Goal: Task Accomplishment & Management: Use online tool/utility

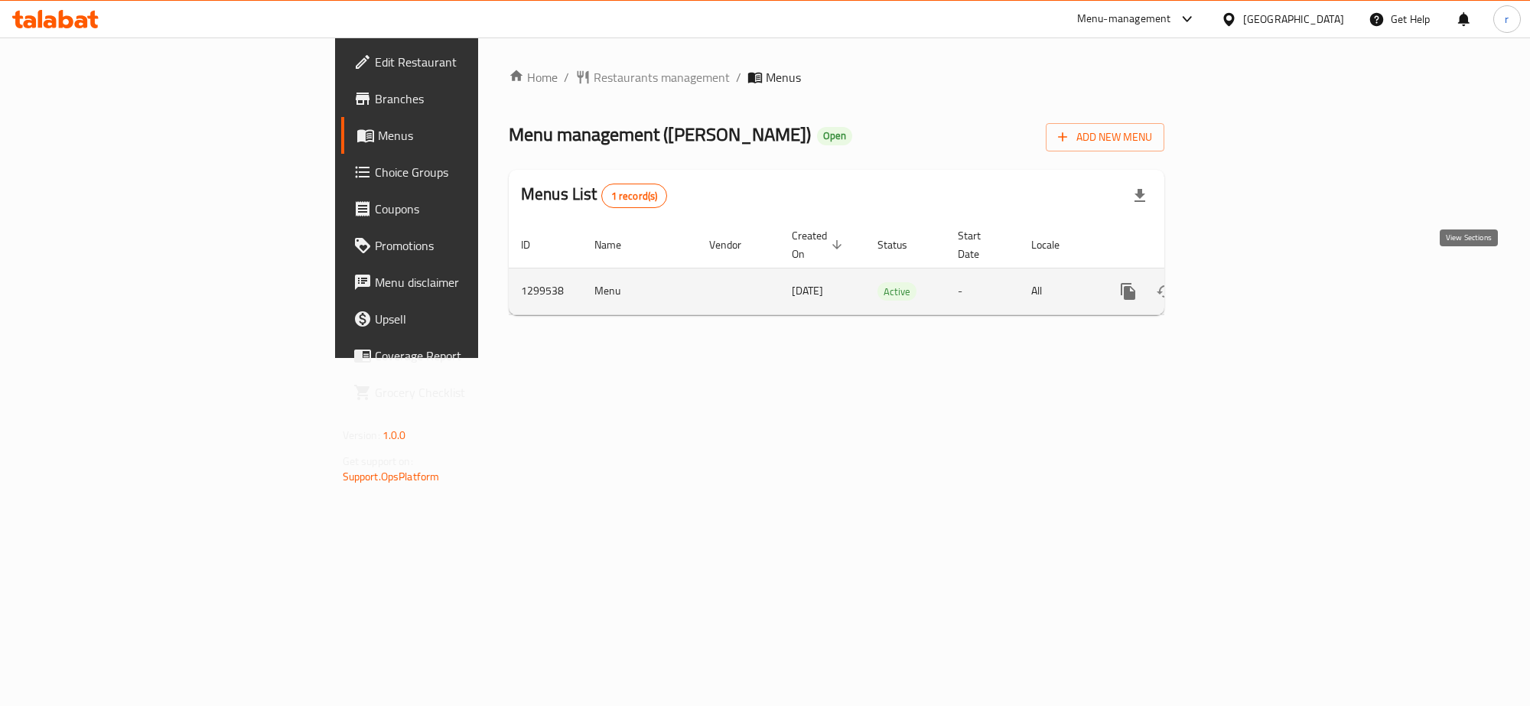
click at [1248, 282] on icon "enhanced table" at bounding box center [1239, 291] width 18 height 18
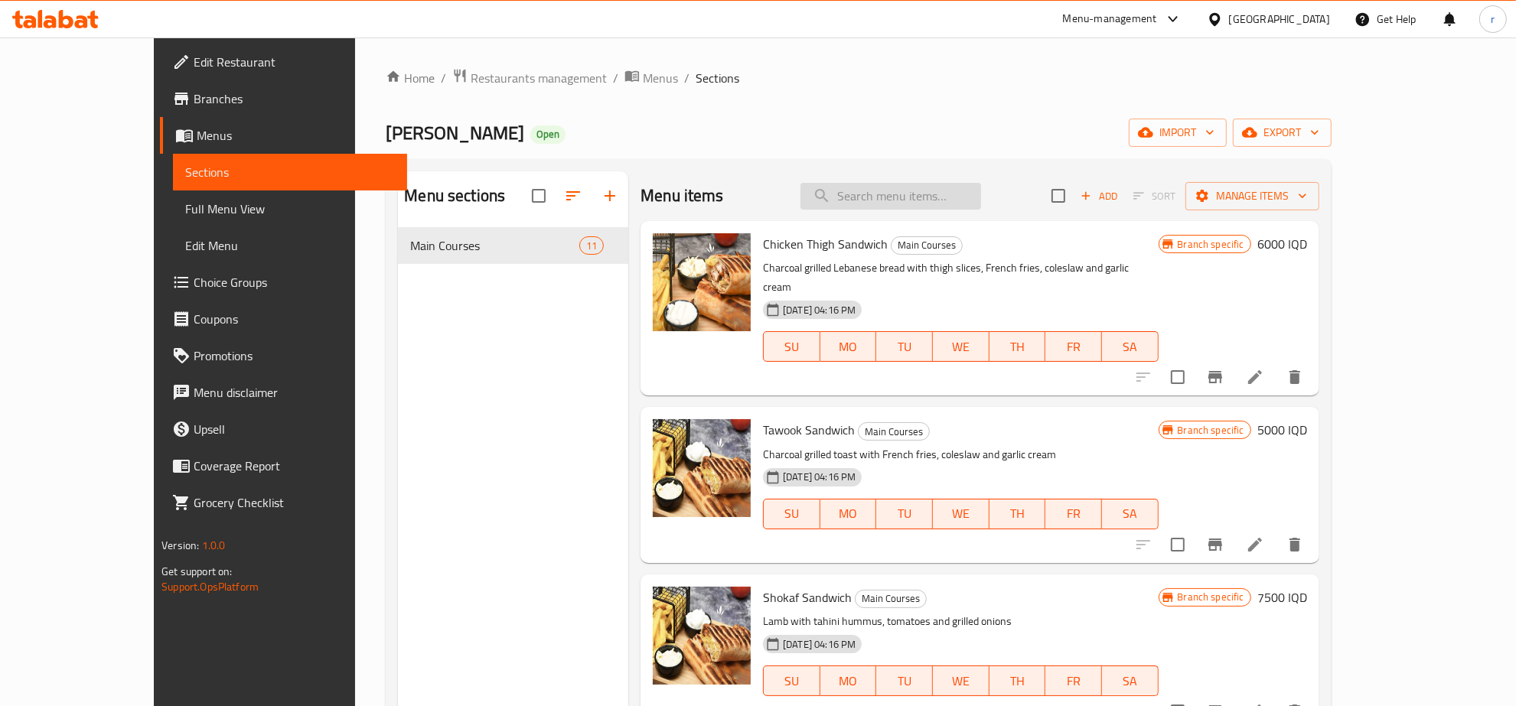
click at [917, 195] on input "search" at bounding box center [890, 196] width 181 height 27
click at [185, 208] on span "Full Menu View" at bounding box center [290, 209] width 210 height 18
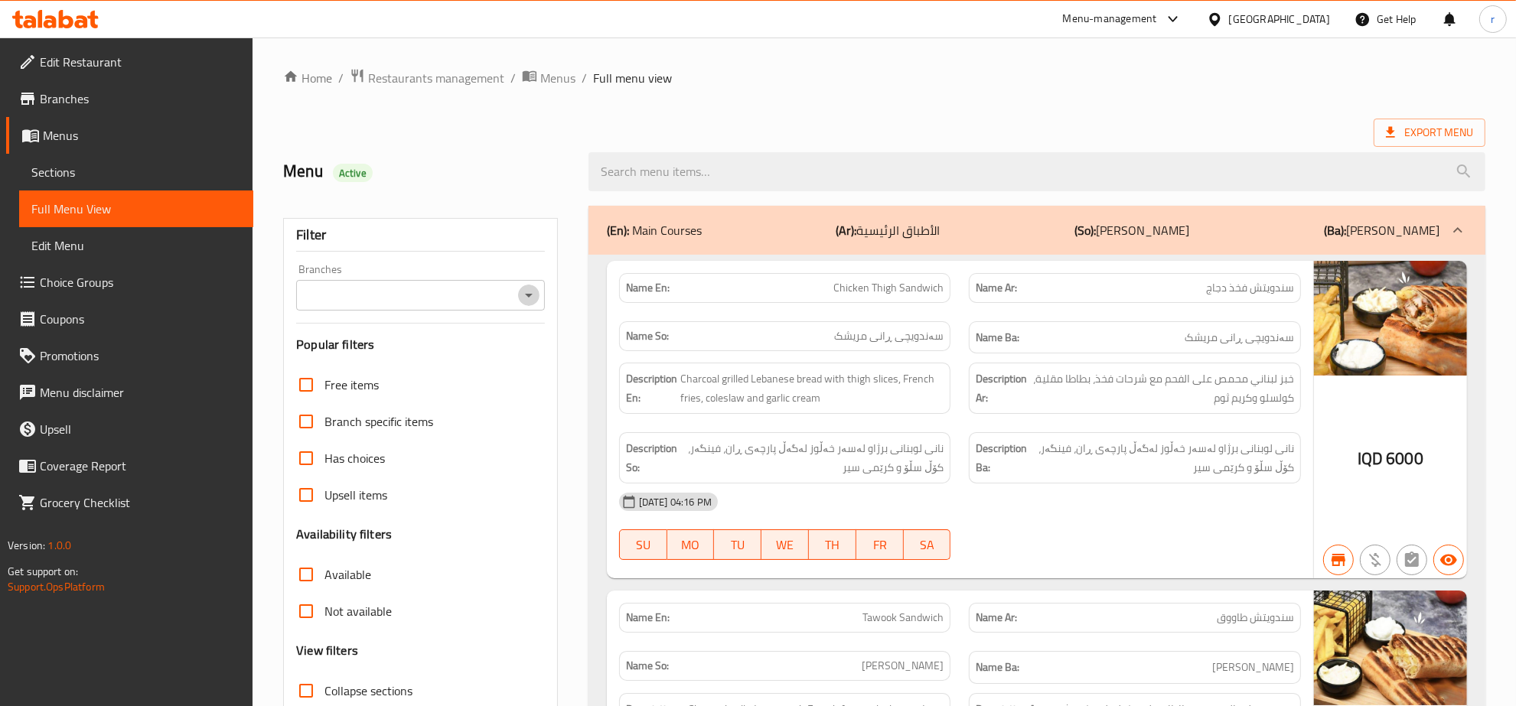
click at [526, 295] on icon "Open" at bounding box center [529, 296] width 8 height 4
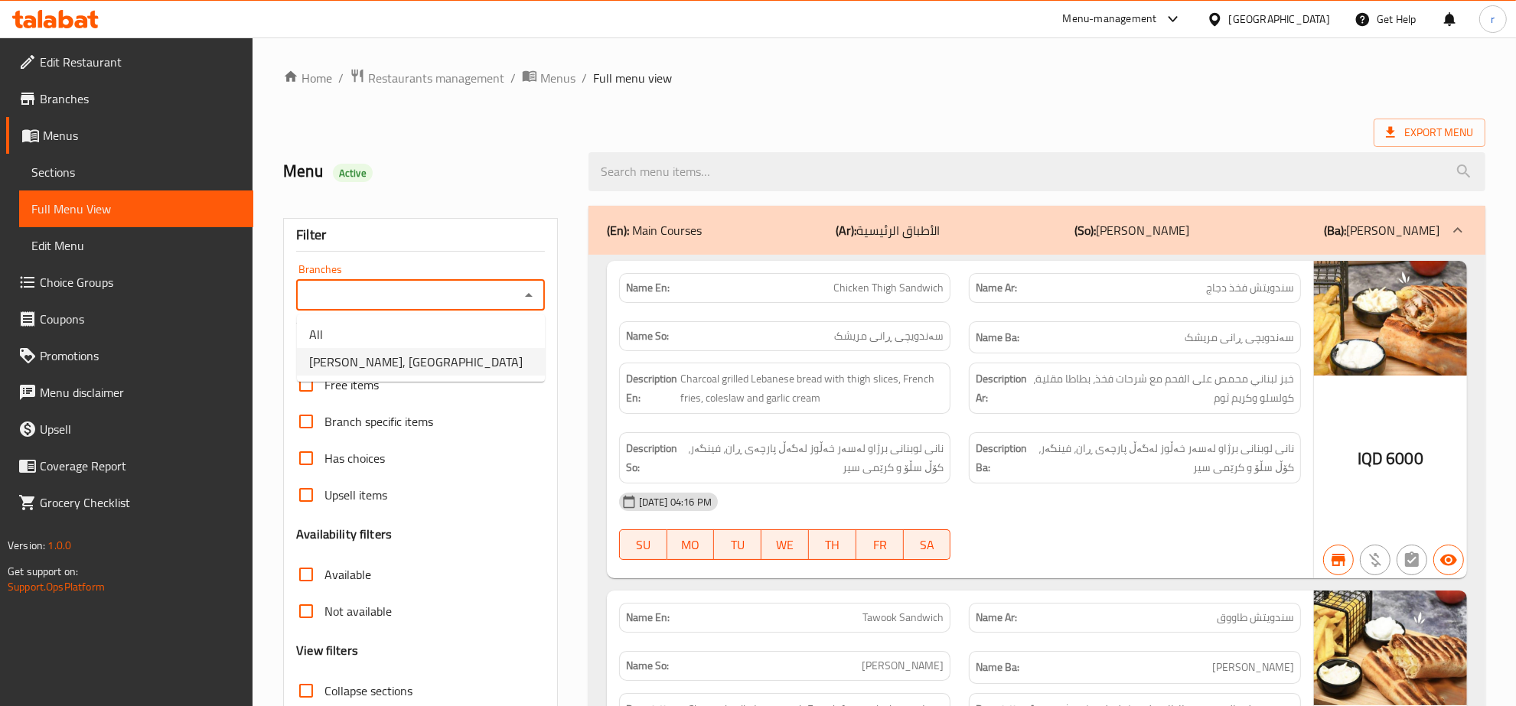
click at [511, 357] on li "[PERSON_NAME], [GEOGRAPHIC_DATA]" at bounding box center [421, 362] width 248 height 28
type input "[PERSON_NAME], [GEOGRAPHIC_DATA]"
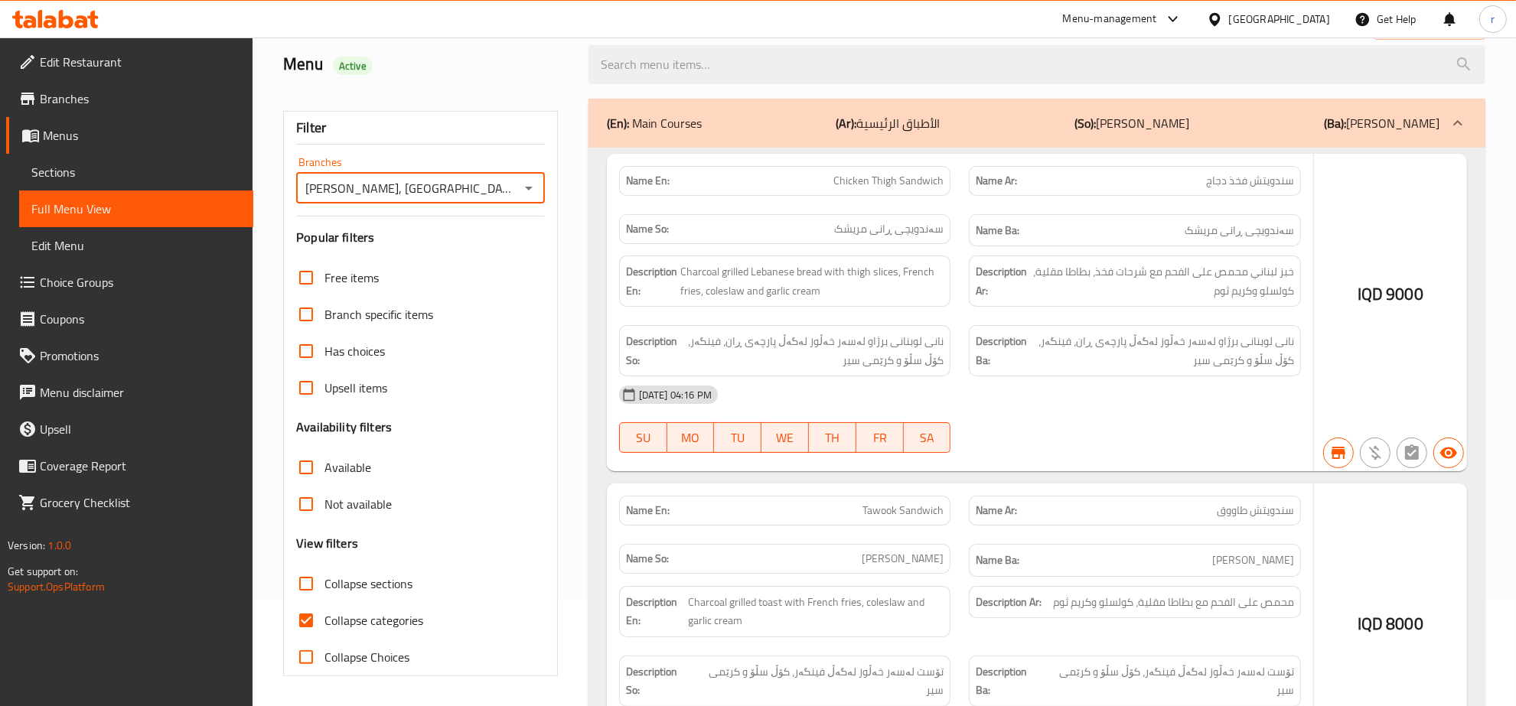
scroll to position [108, 0]
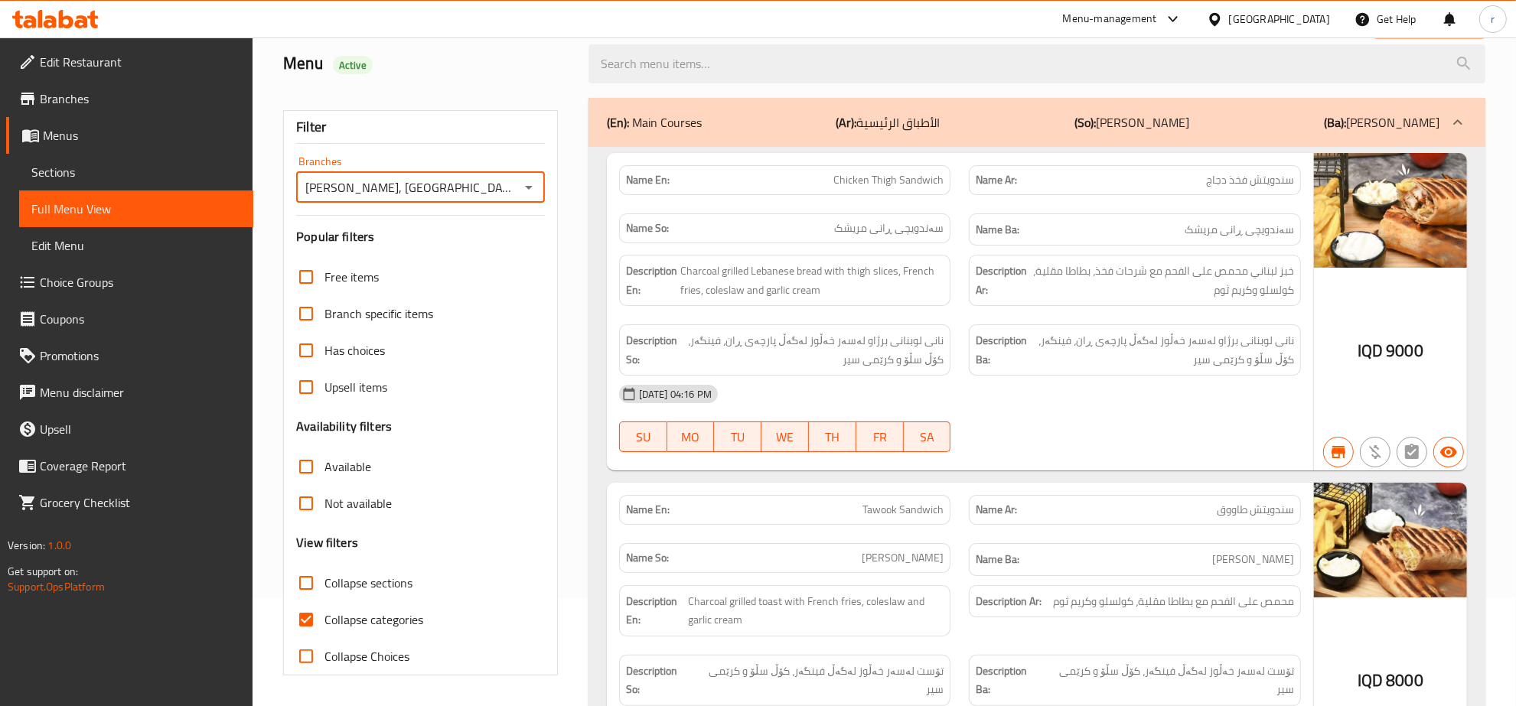
click at [299, 621] on input "Collapse categories" at bounding box center [306, 619] width 37 height 37
checkbox input "false"
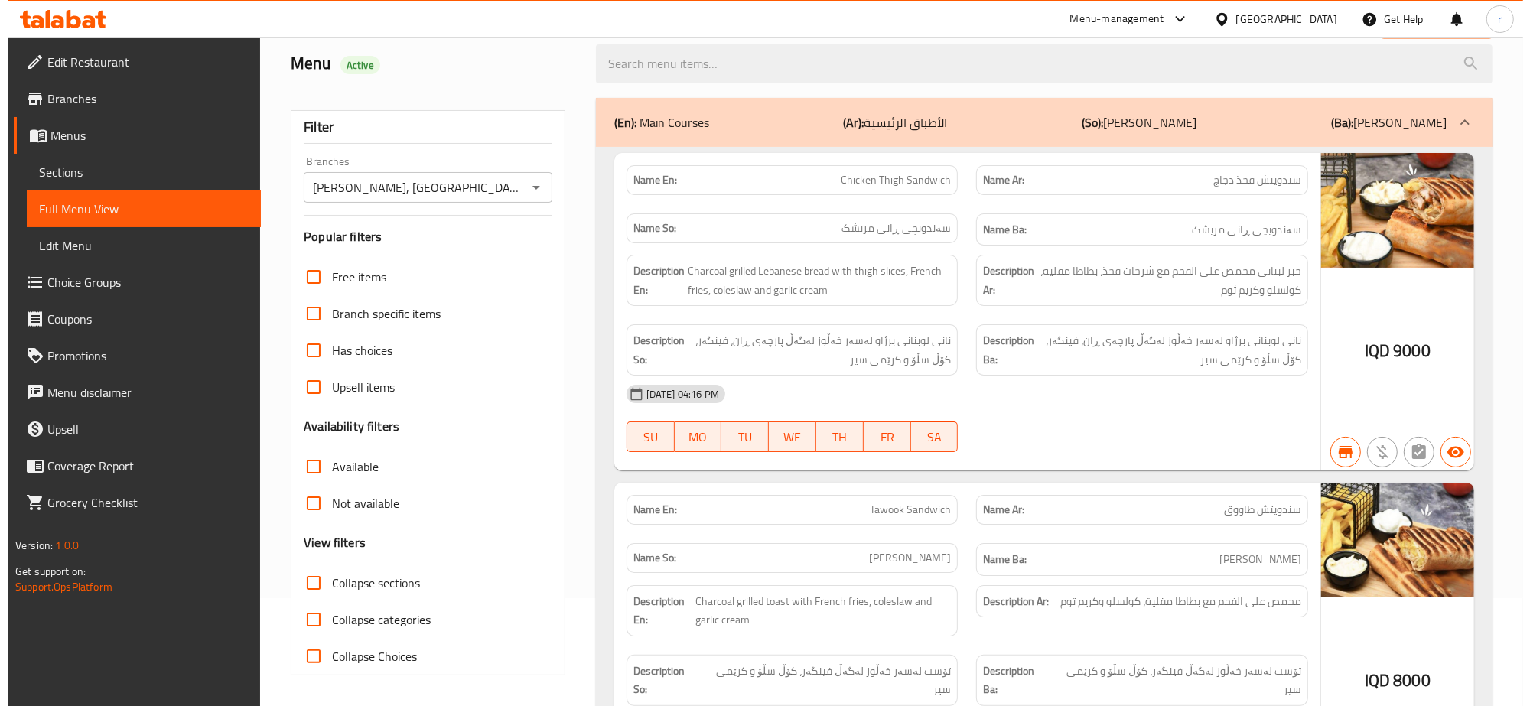
scroll to position [0, 0]
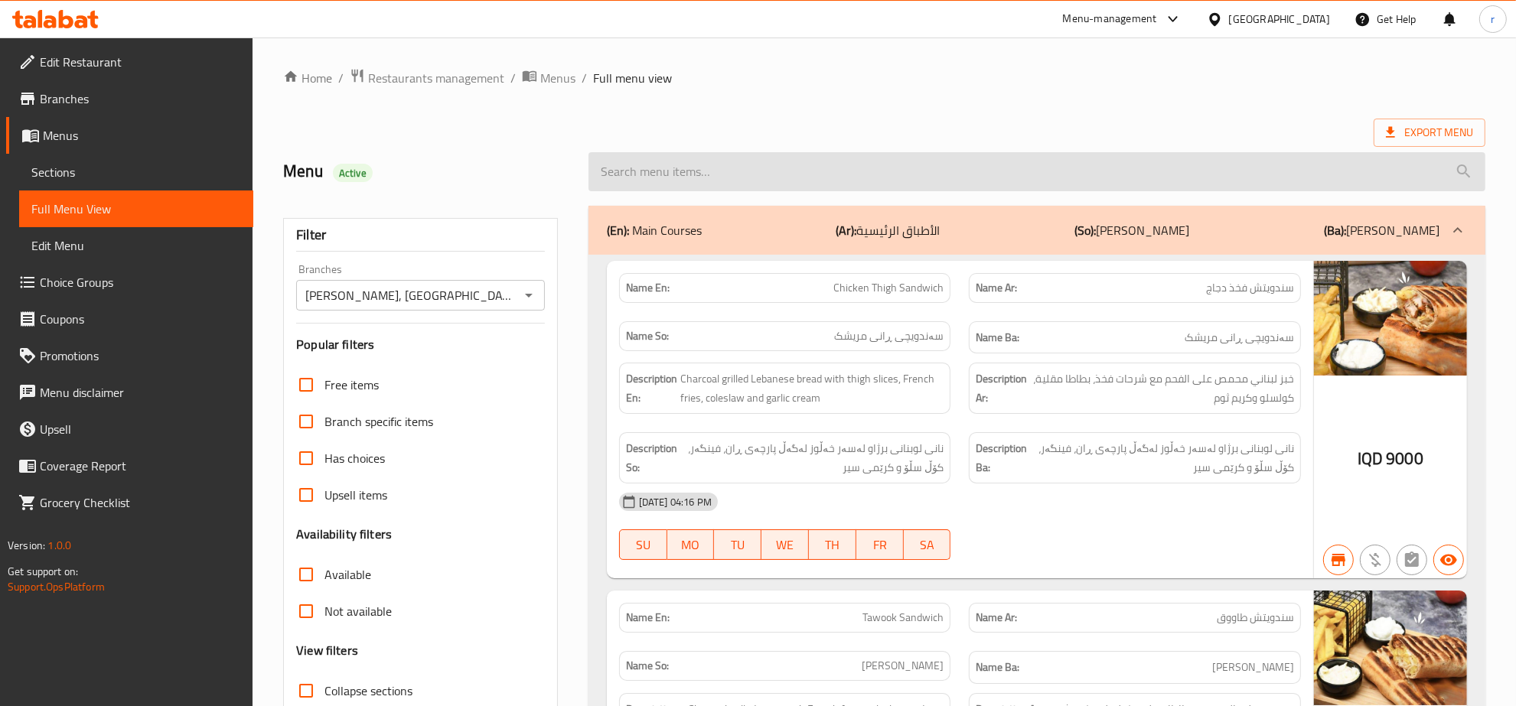
click at [822, 166] on input "search" at bounding box center [1036, 171] width 897 height 39
paste input "Shokaf Sandwich"
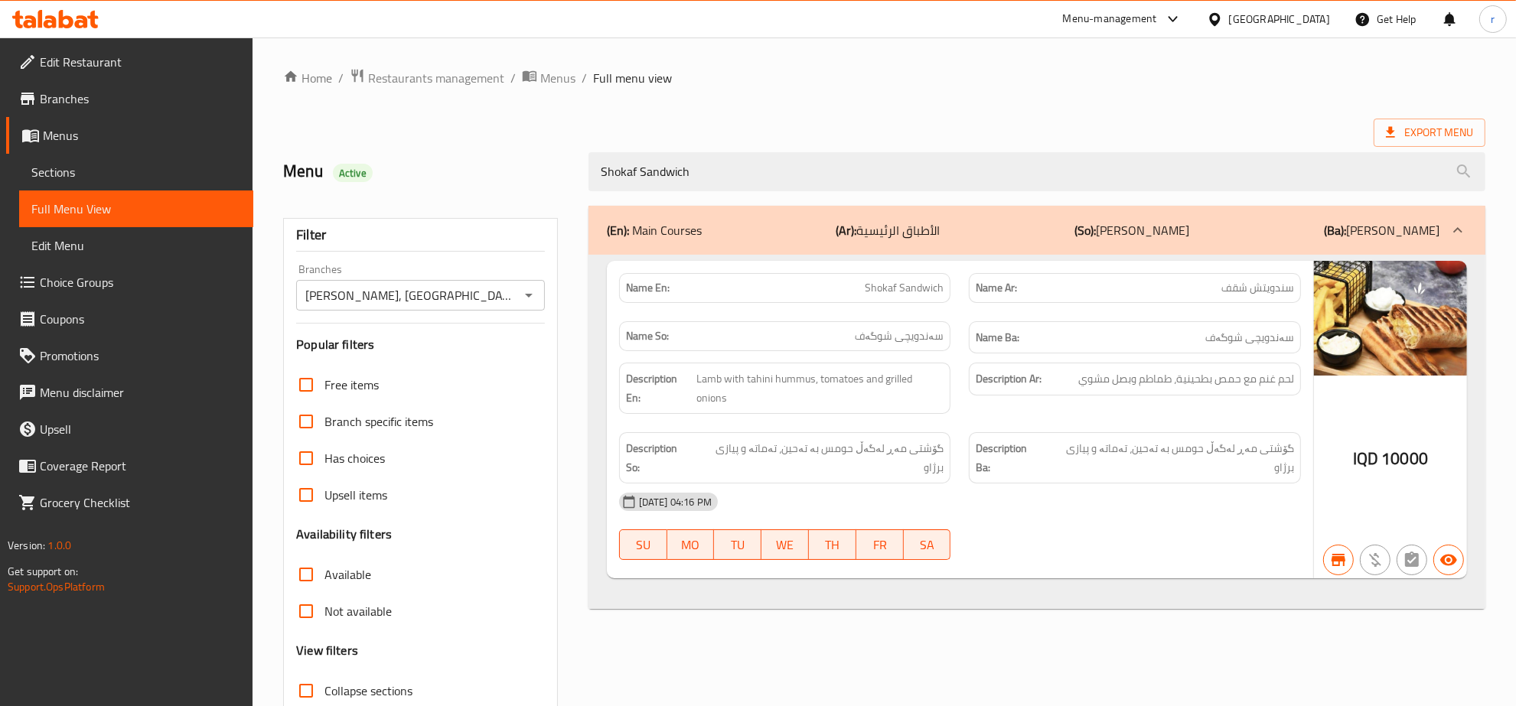
type input "Shokaf Sandwich"
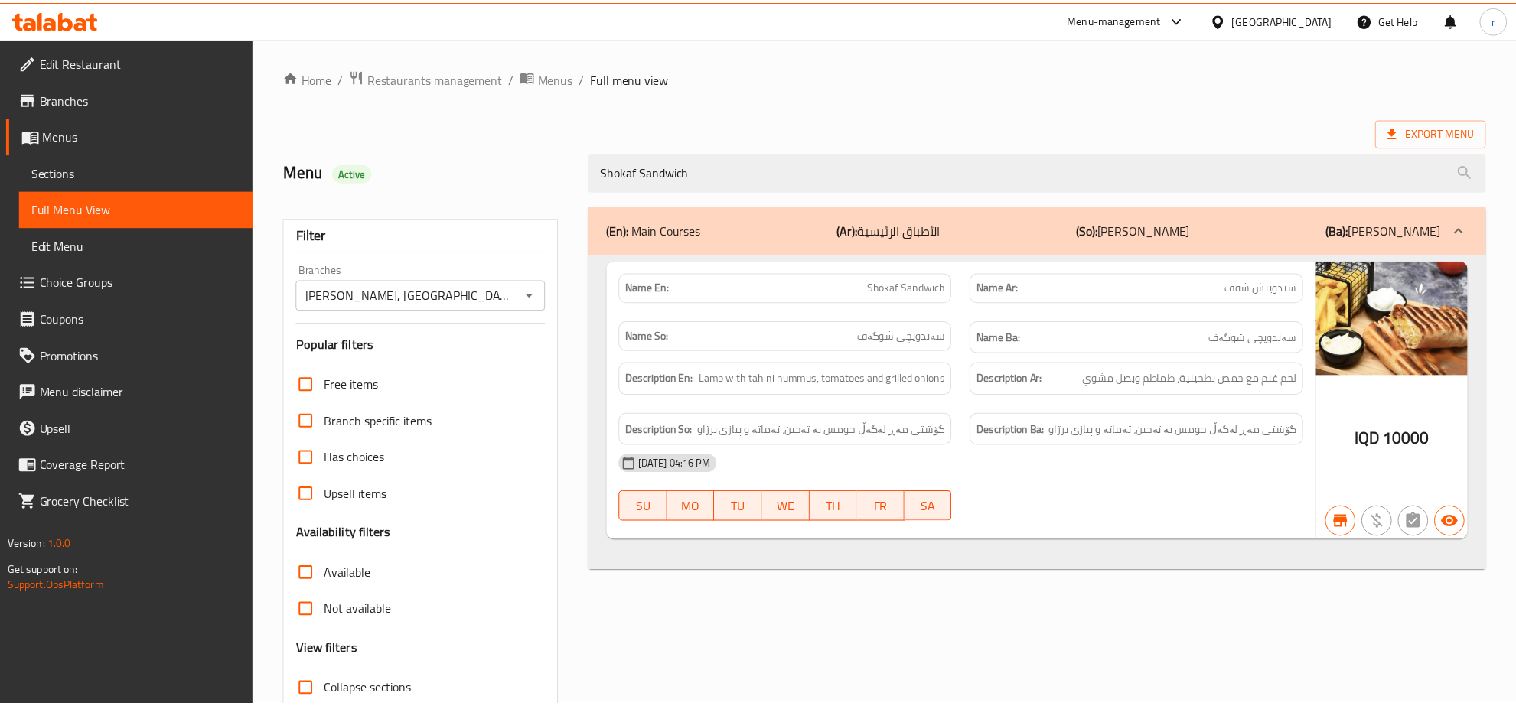
scroll to position [108, 0]
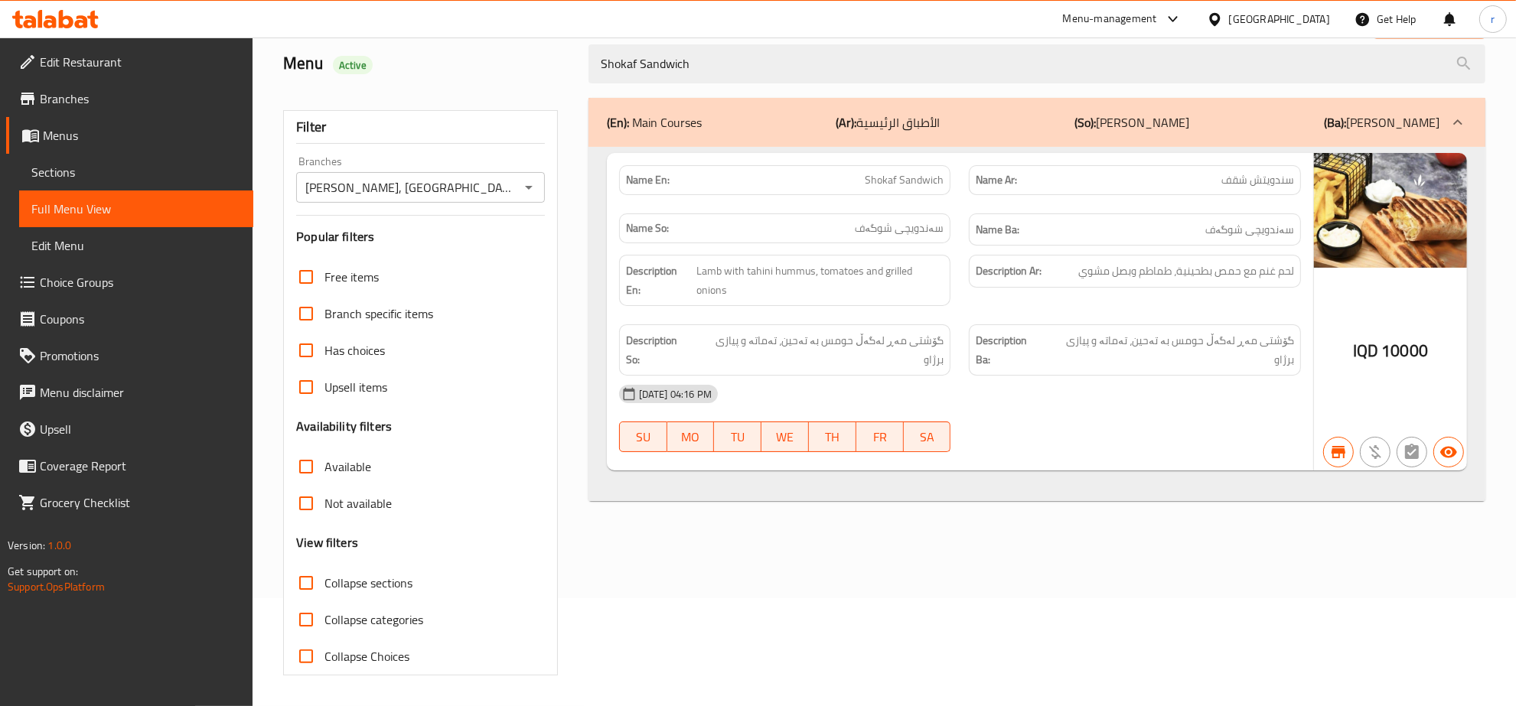
click at [138, 99] on span "Branches" at bounding box center [140, 99] width 201 height 18
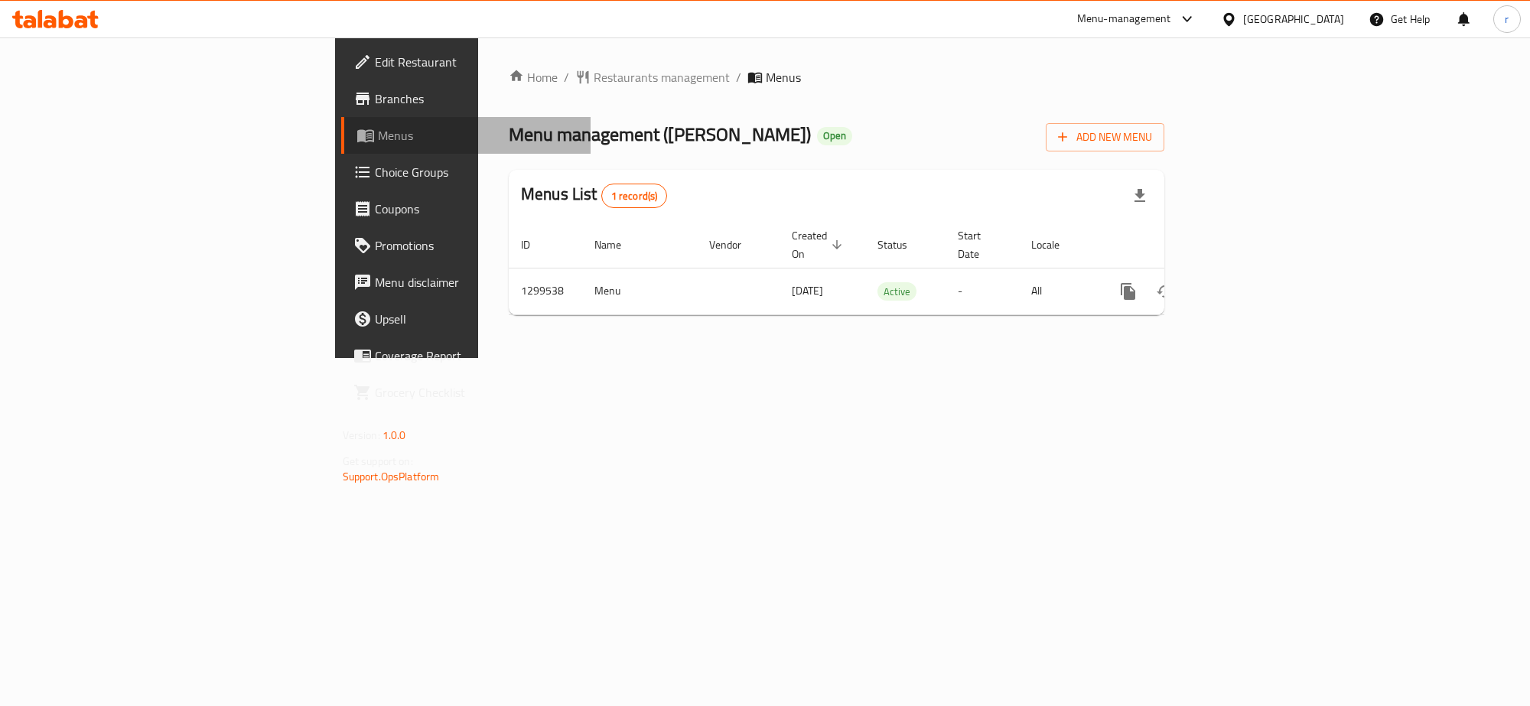
click at [378, 135] on span "Menus" at bounding box center [478, 135] width 200 height 18
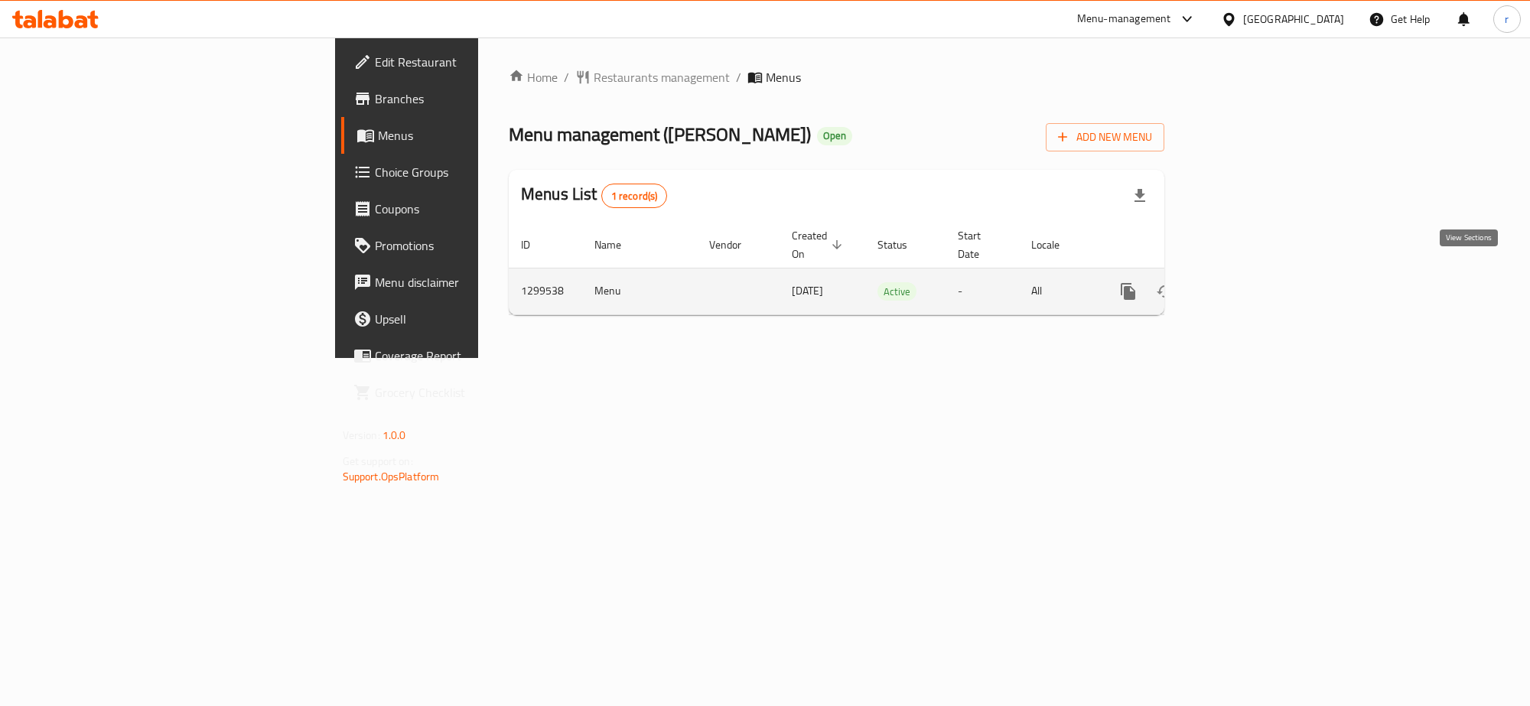
click at [1257, 274] on link "enhanced table" at bounding box center [1238, 291] width 37 height 37
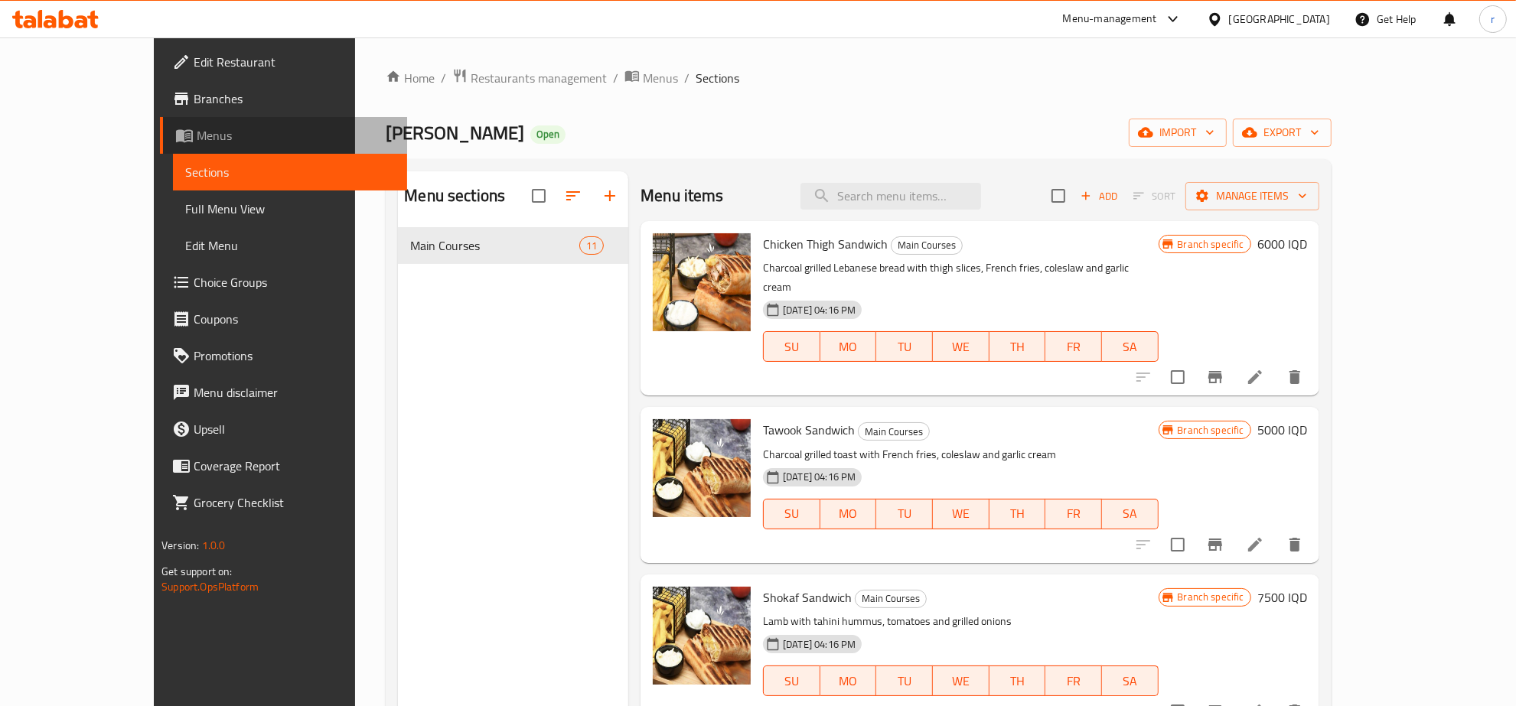
click at [197, 138] on span "Menus" at bounding box center [296, 135] width 198 height 18
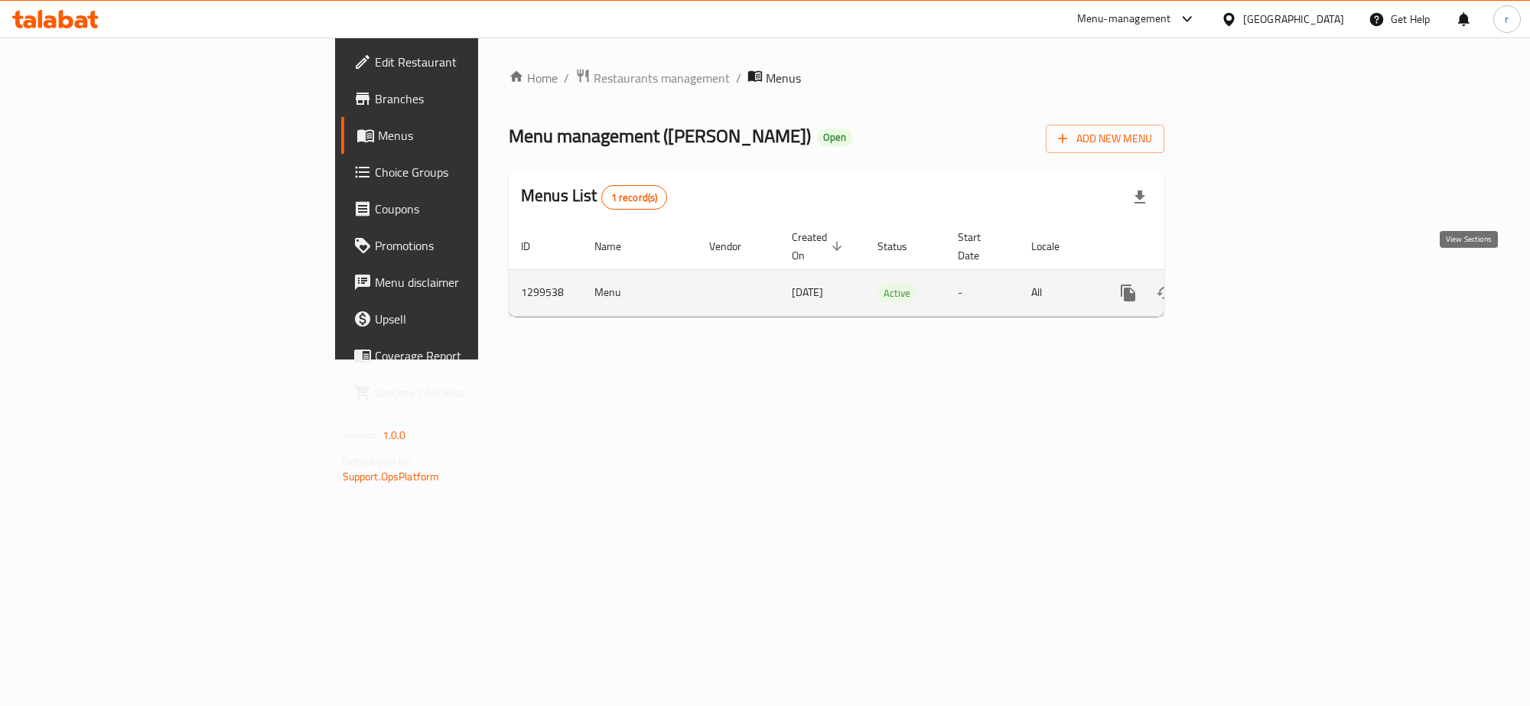
click at [1248, 284] on icon "enhanced table" at bounding box center [1239, 293] width 18 height 18
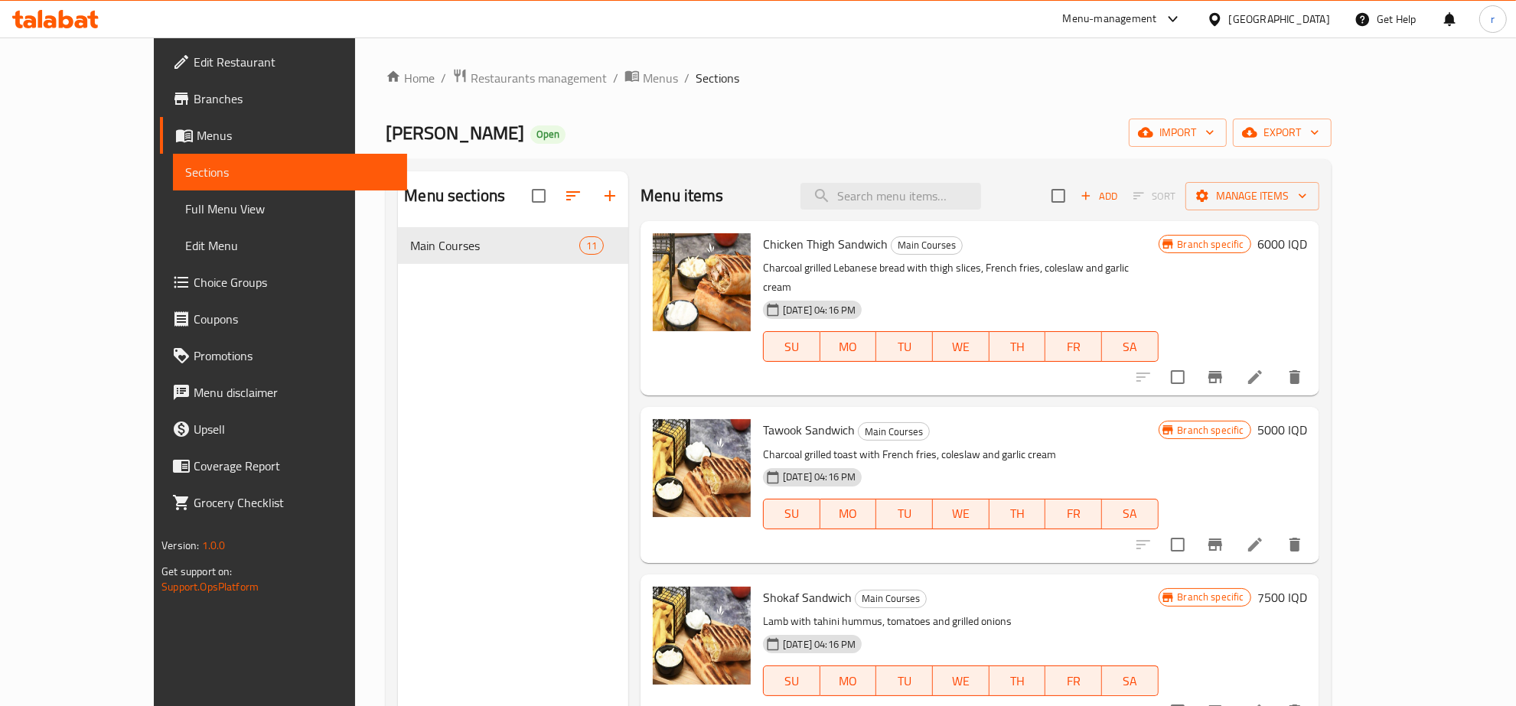
click at [185, 205] on span "Full Menu View" at bounding box center [290, 209] width 210 height 18
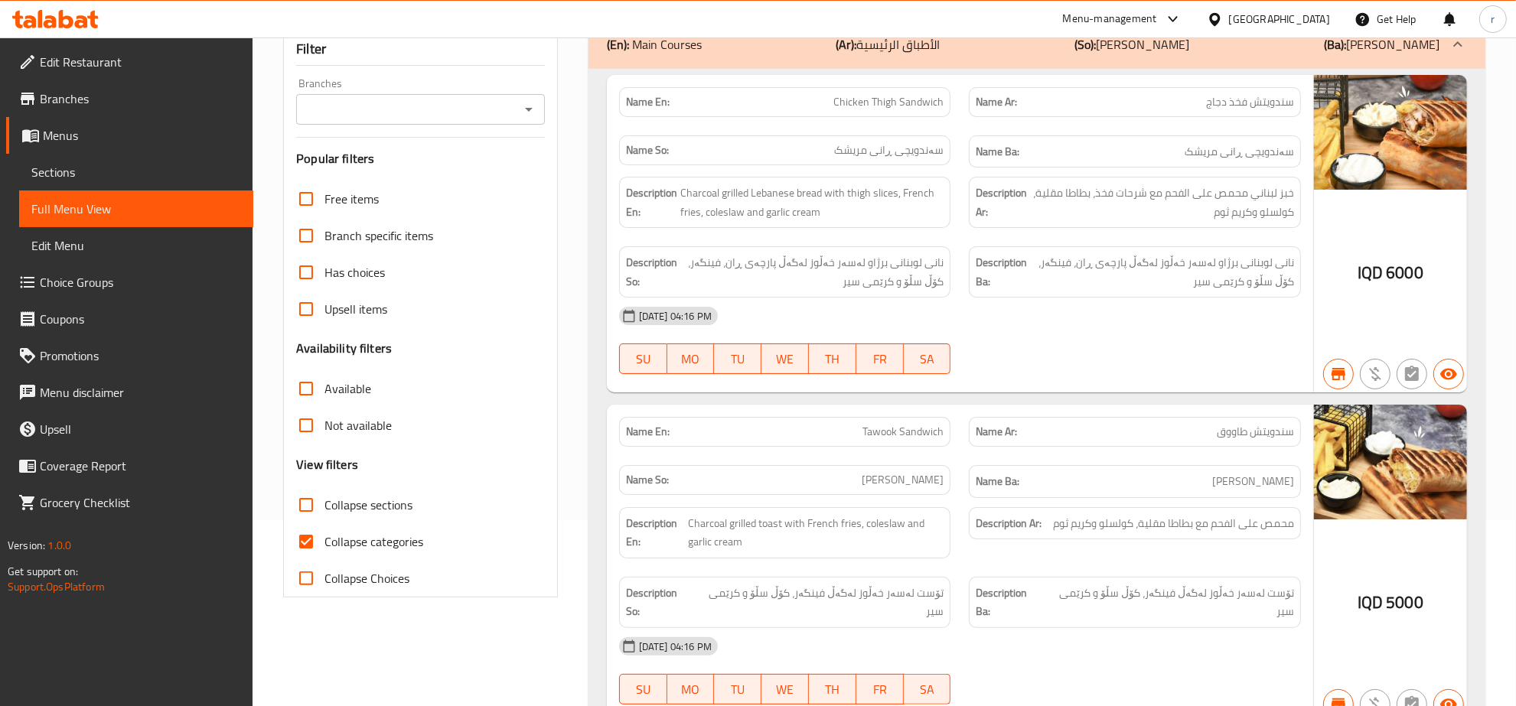
scroll to position [478, 0]
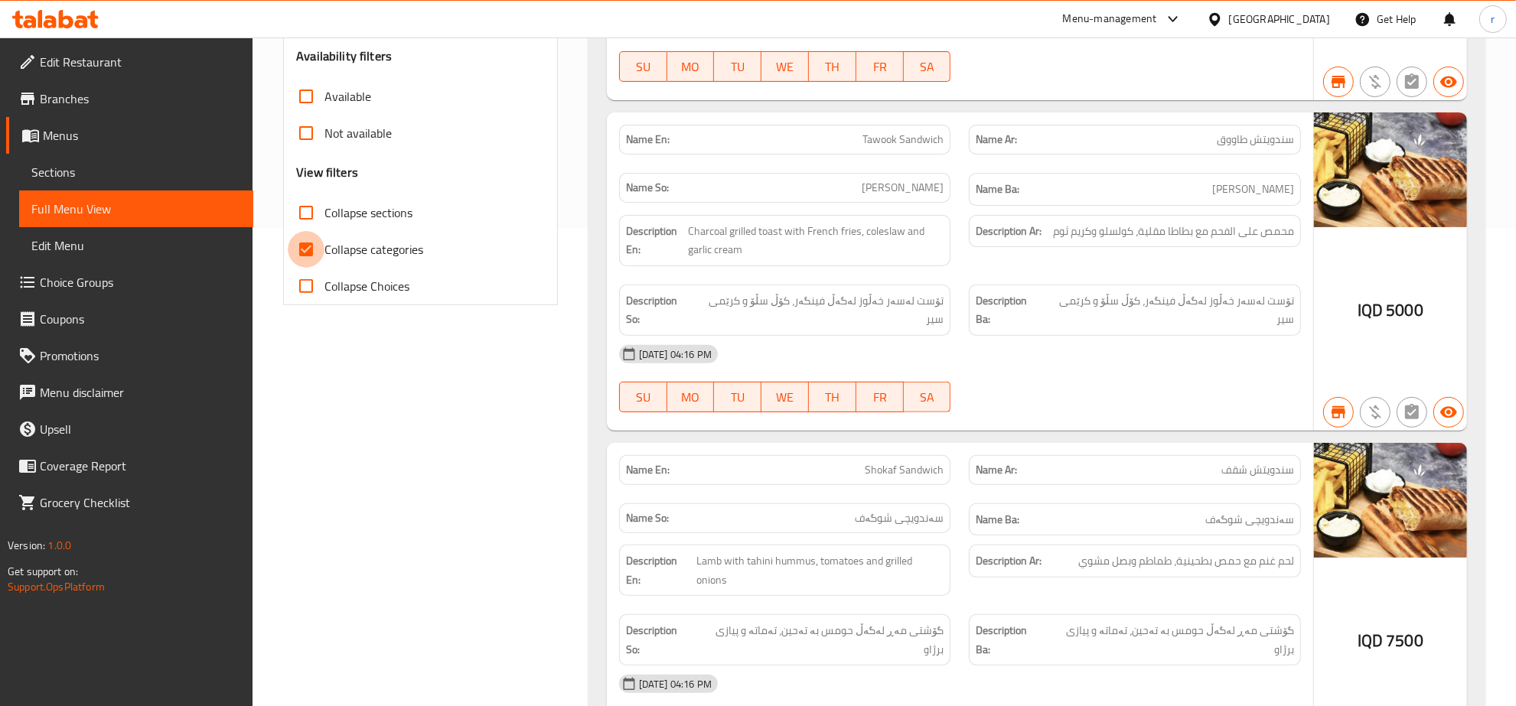
click at [308, 243] on input "Collapse categories" at bounding box center [306, 249] width 37 height 37
checkbox input "false"
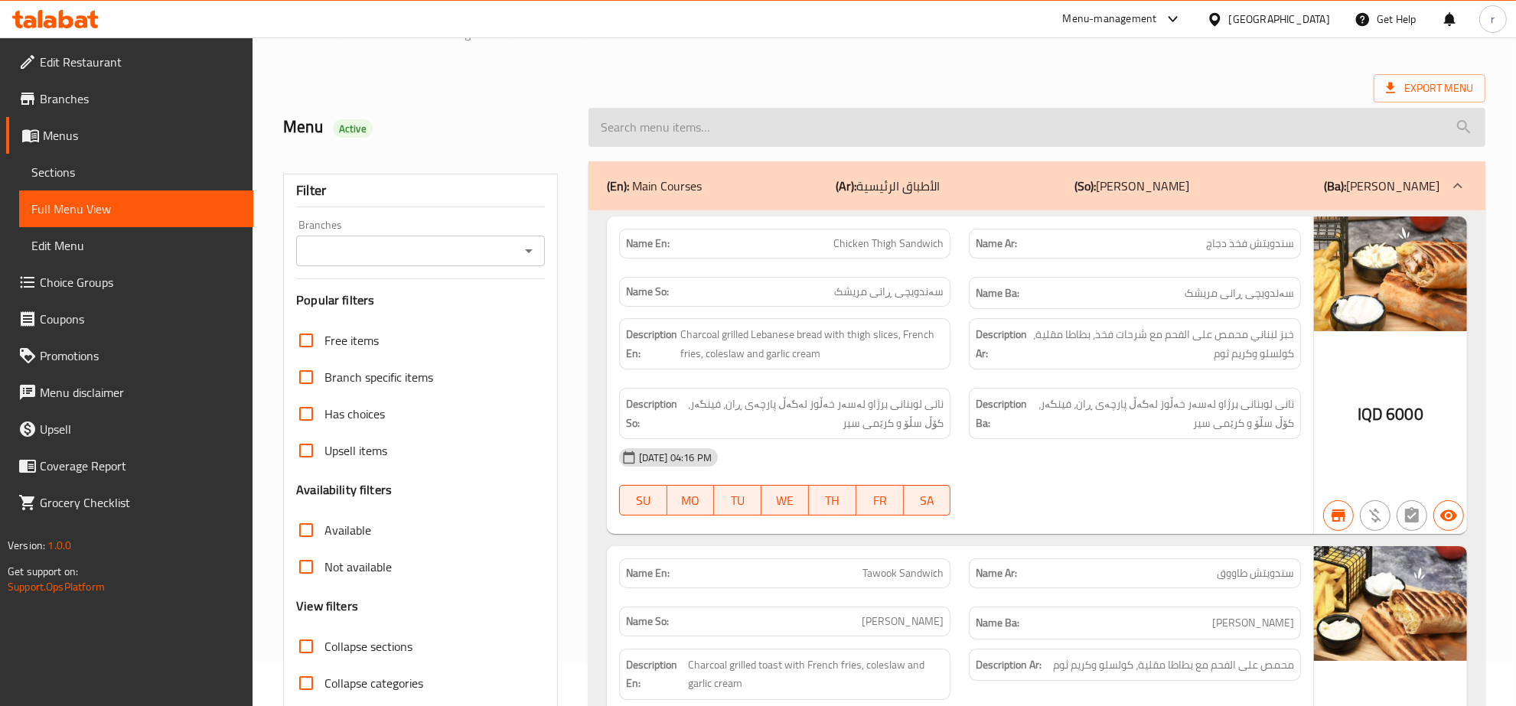
scroll to position [0, 0]
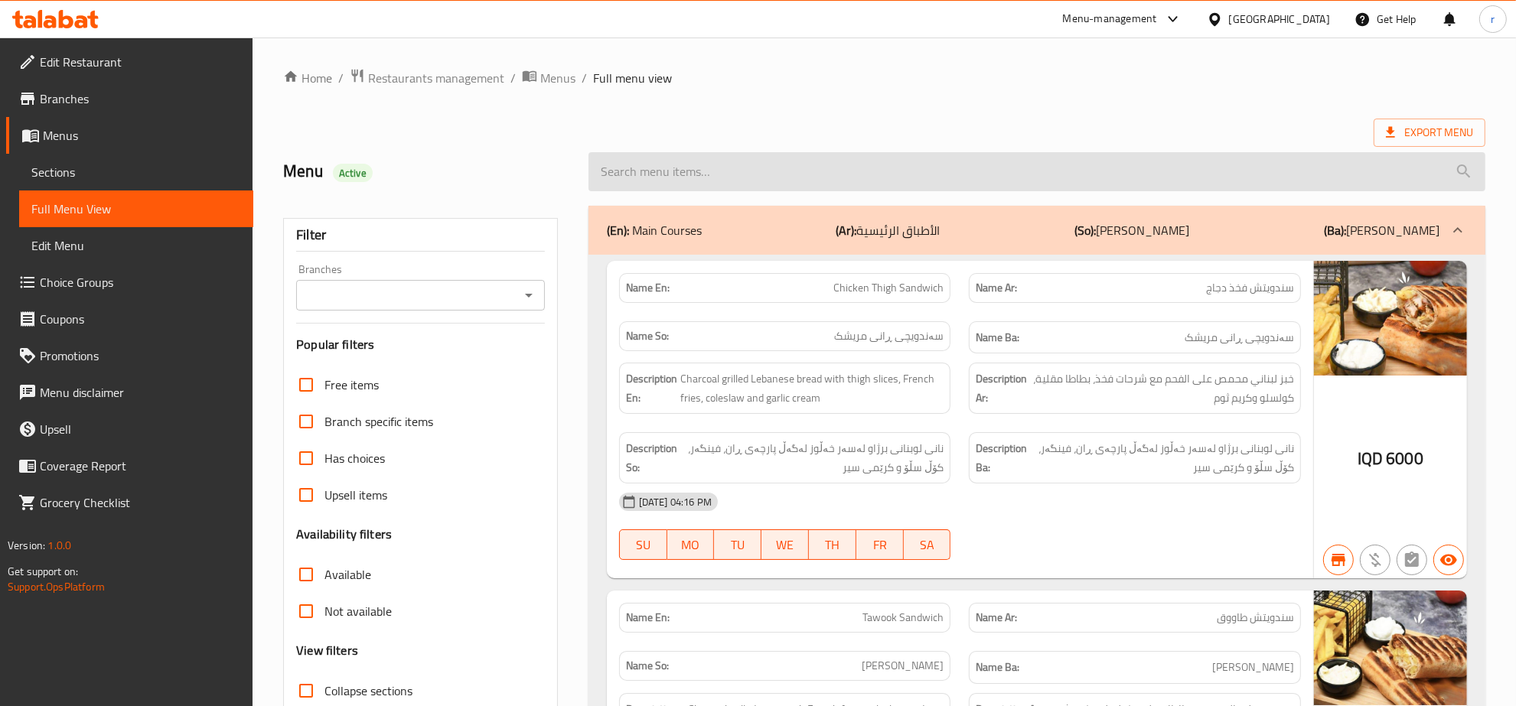
drag, startPoint x: 815, startPoint y: 168, endPoint x: 823, endPoint y: 169, distance: 8.5
click at [817, 168] on input "search" at bounding box center [1036, 171] width 897 height 39
paste input "769967"
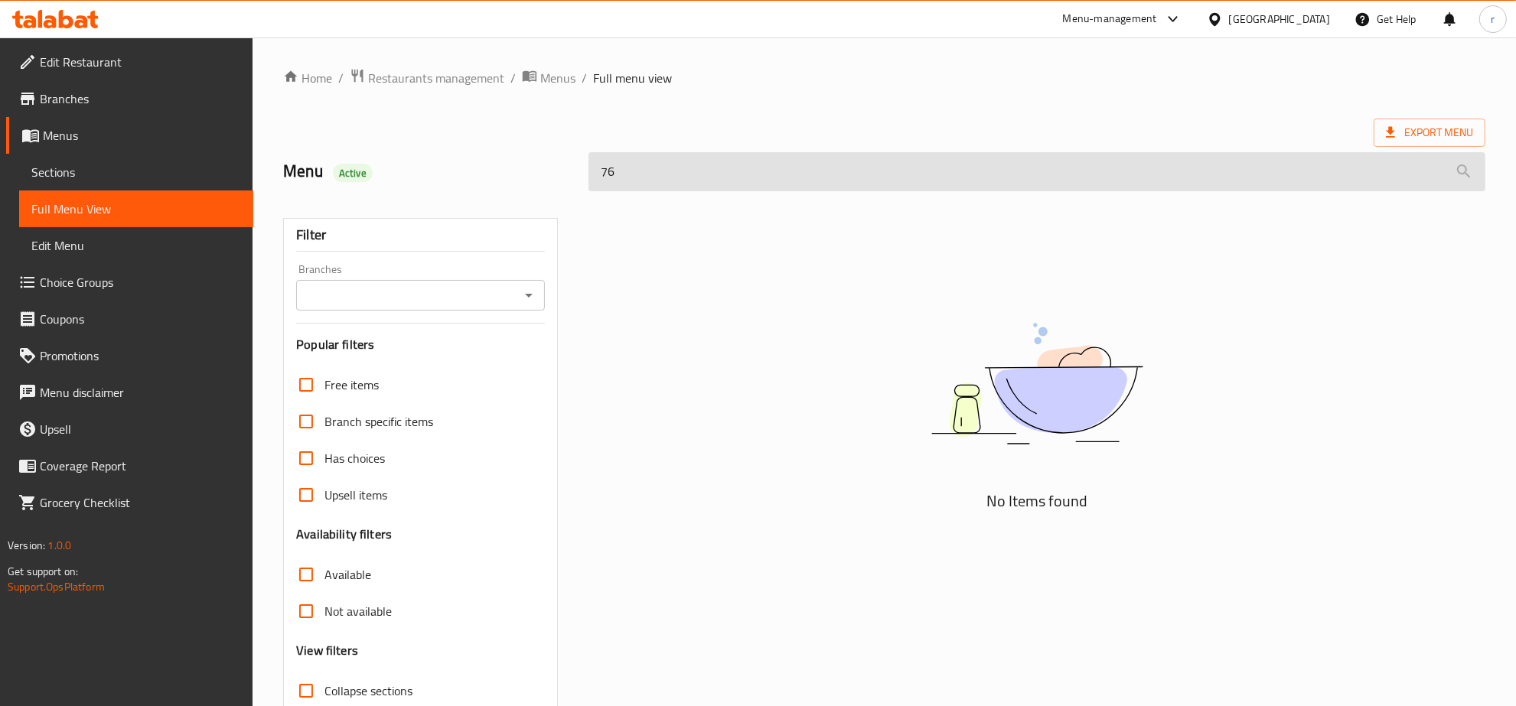
type input "7"
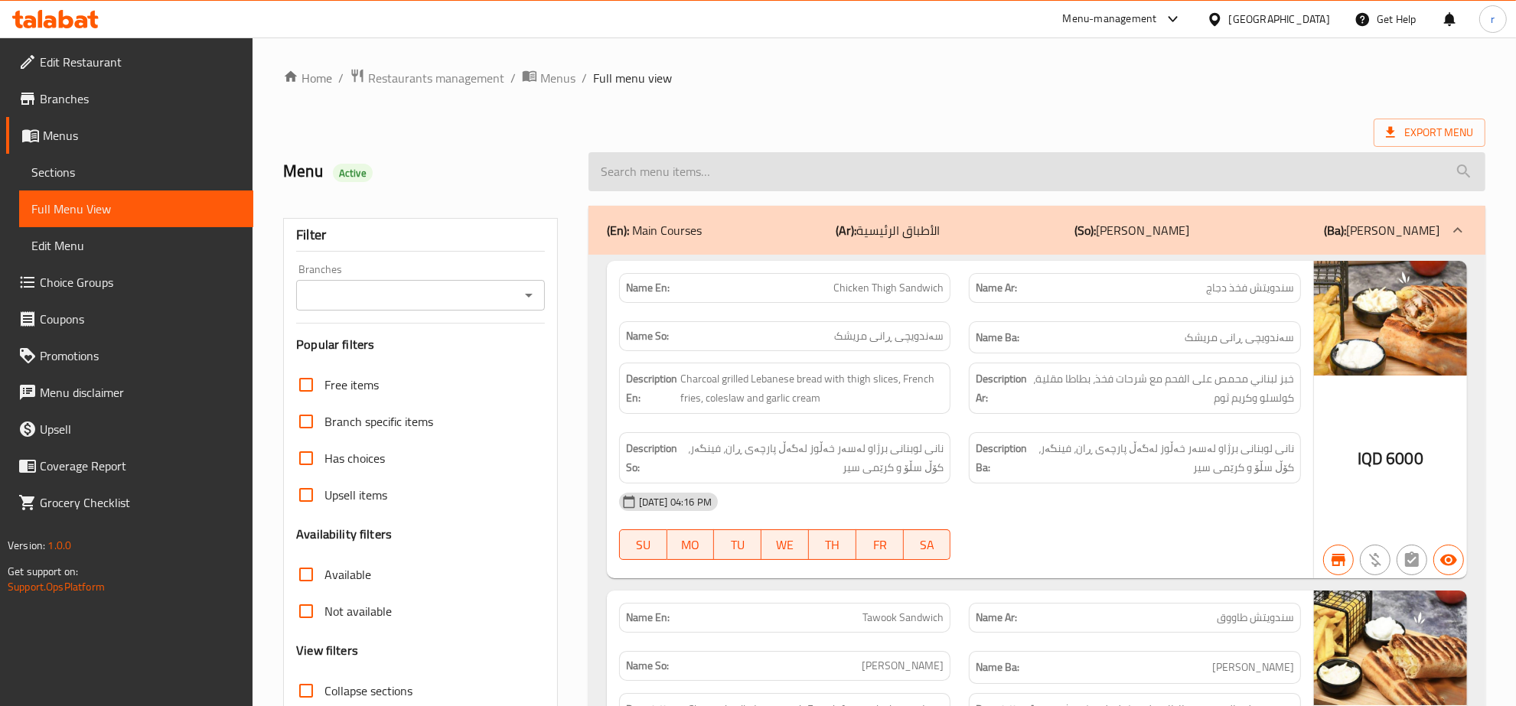
paste input "Lebanese Meat Arayes"
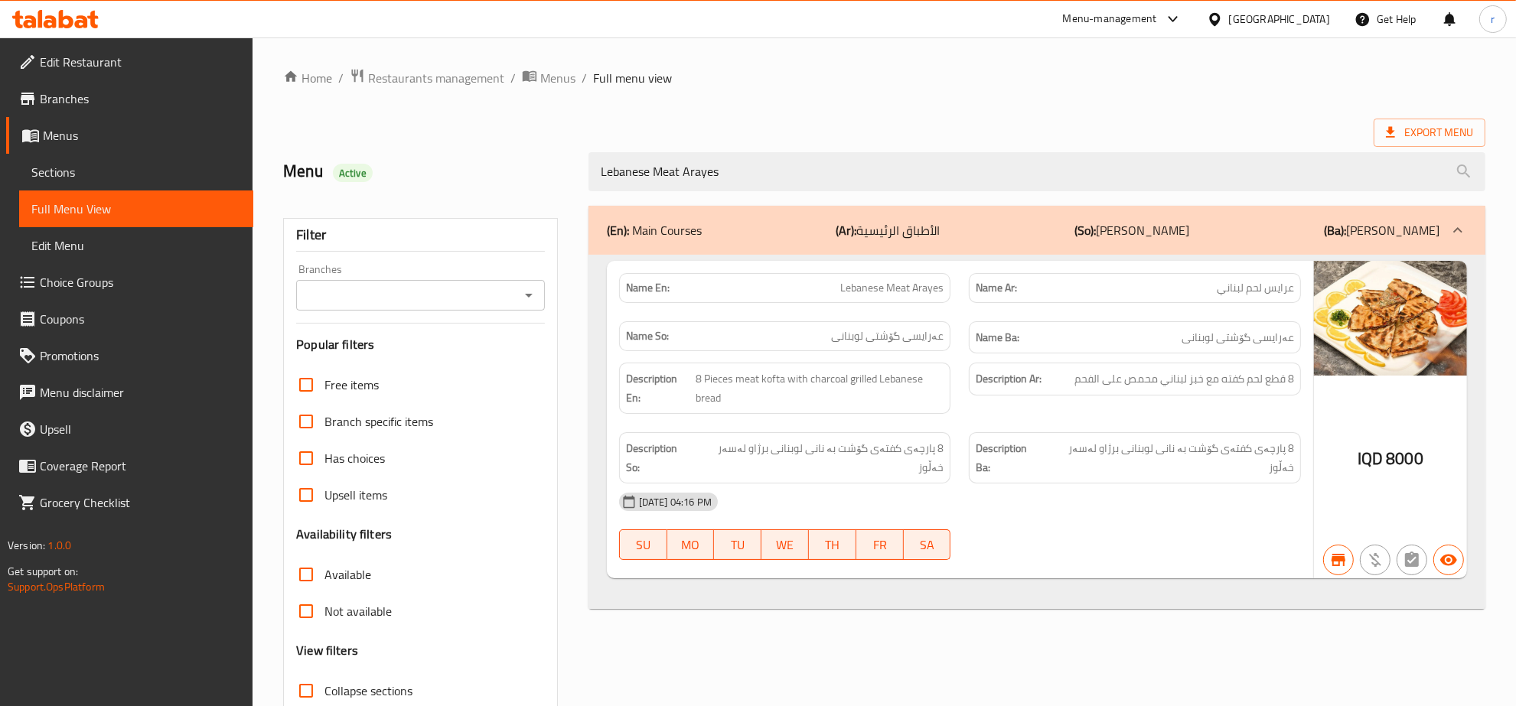
type input "Lebanese Meat Arayes"
click at [533, 298] on icon "Open" at bounding box center [529, 295] width 18 height 18
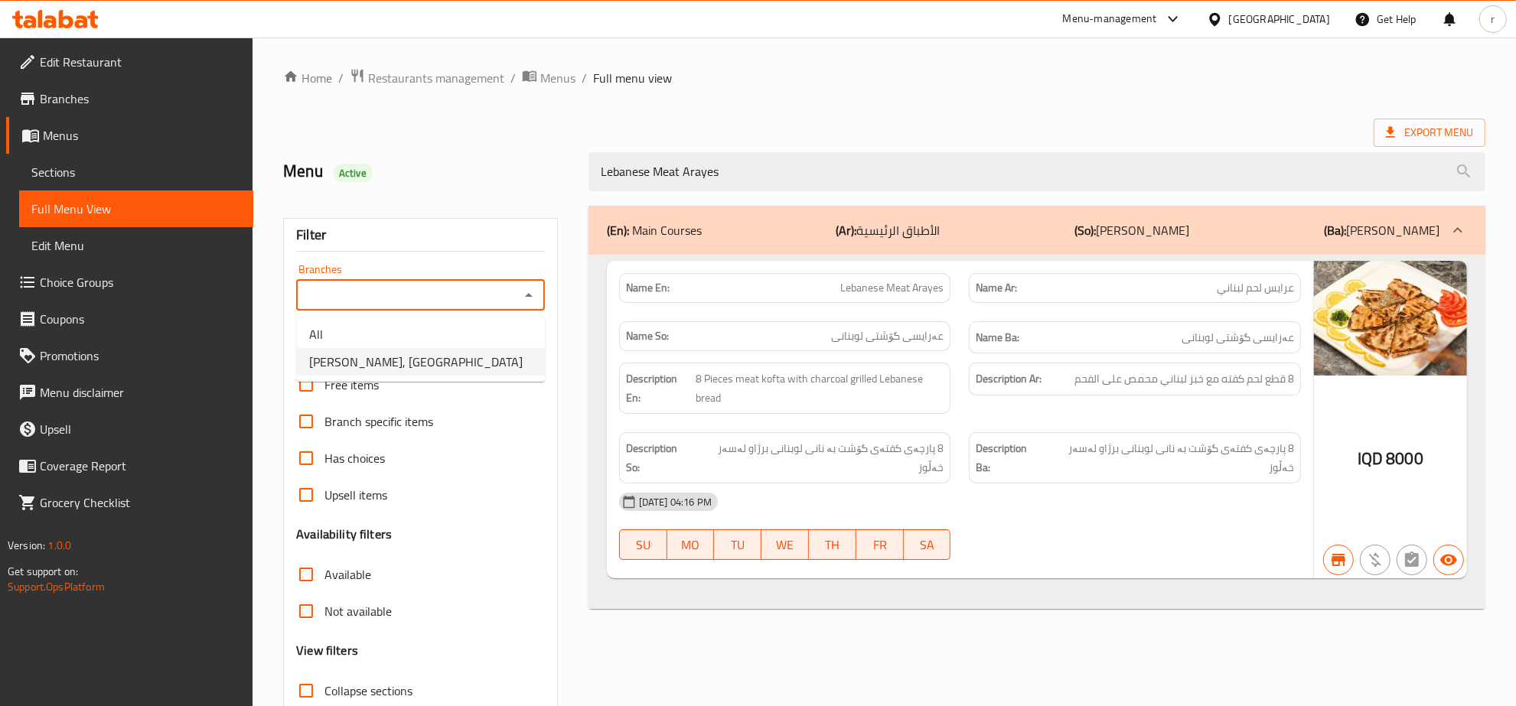
click at [507, 373] on li "[PERSON_NAME], [GEOGRAPHIC_DATA]" at bounding box center [421, 362] width 248 height 28
type input "[PERSON_NAME], [GEOGRAPHIC_DATA]"
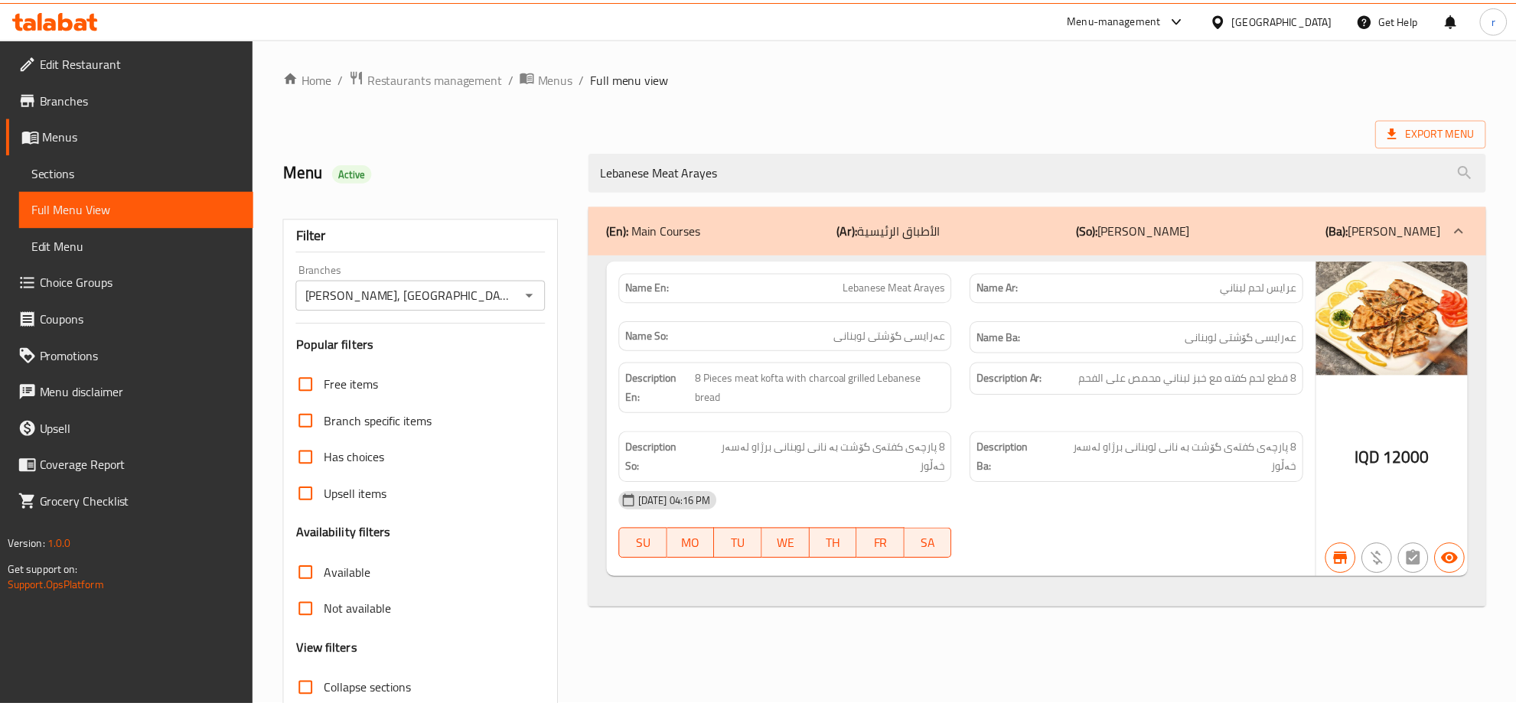
scroll to position [108, 0]
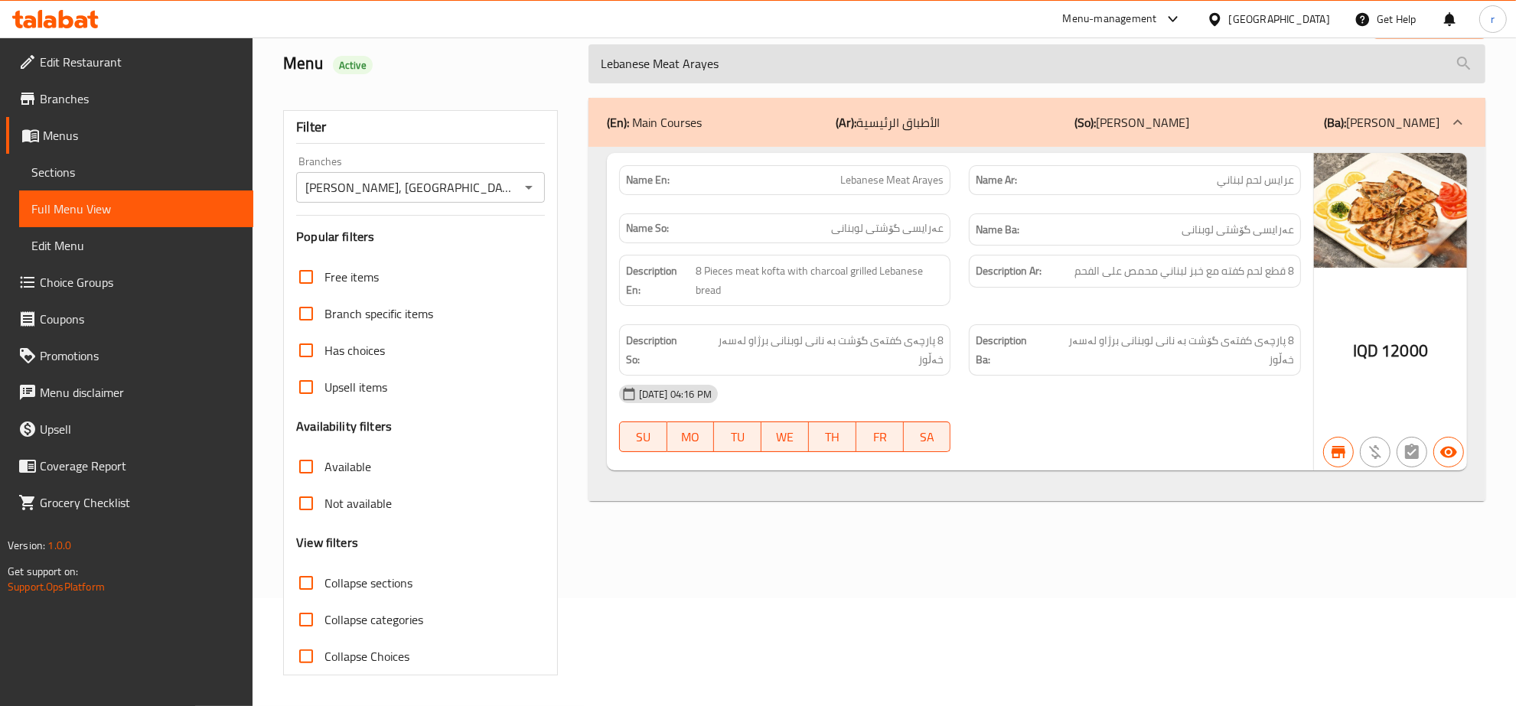
click at [744, 52] on input "Lebanese Meat Arayes" at bounding box center [1036, 63] width 897 height 39
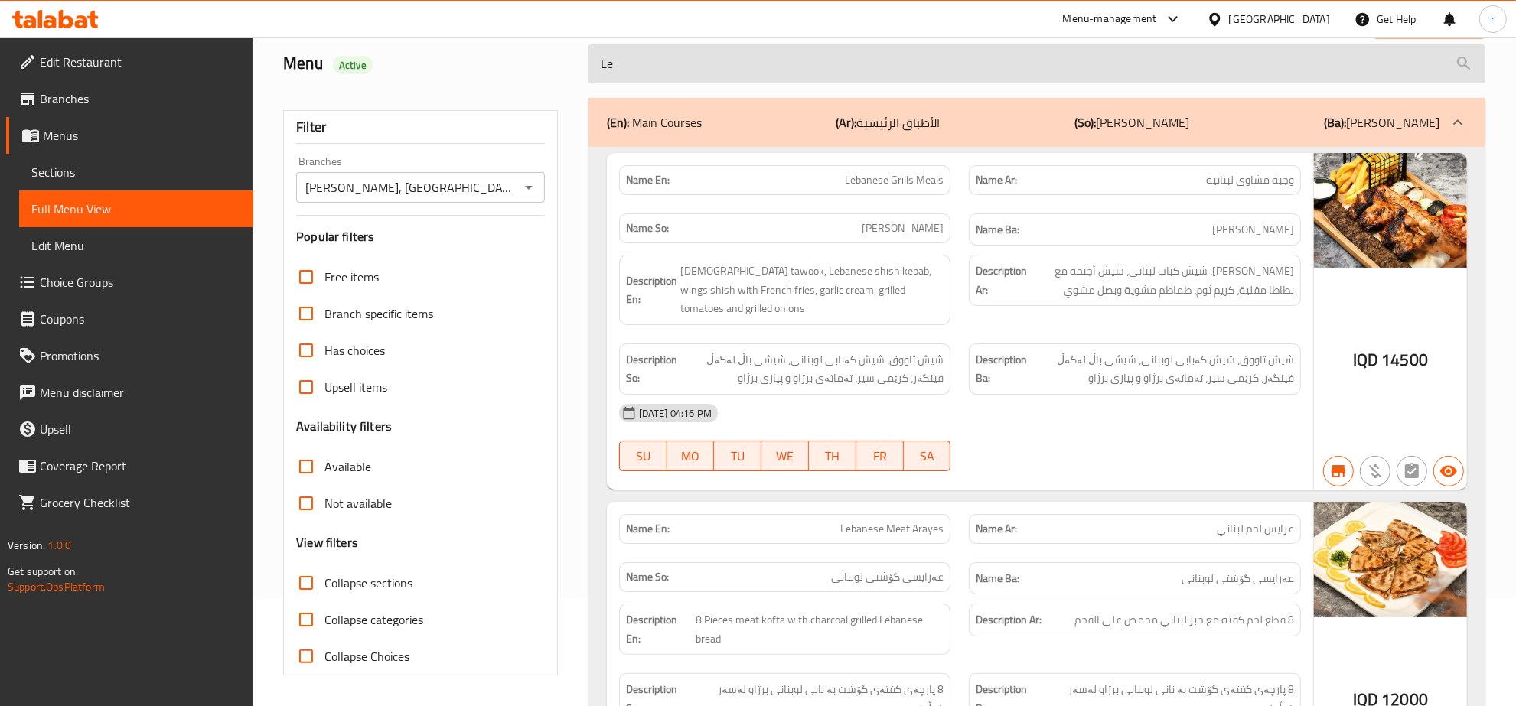
type input "L"
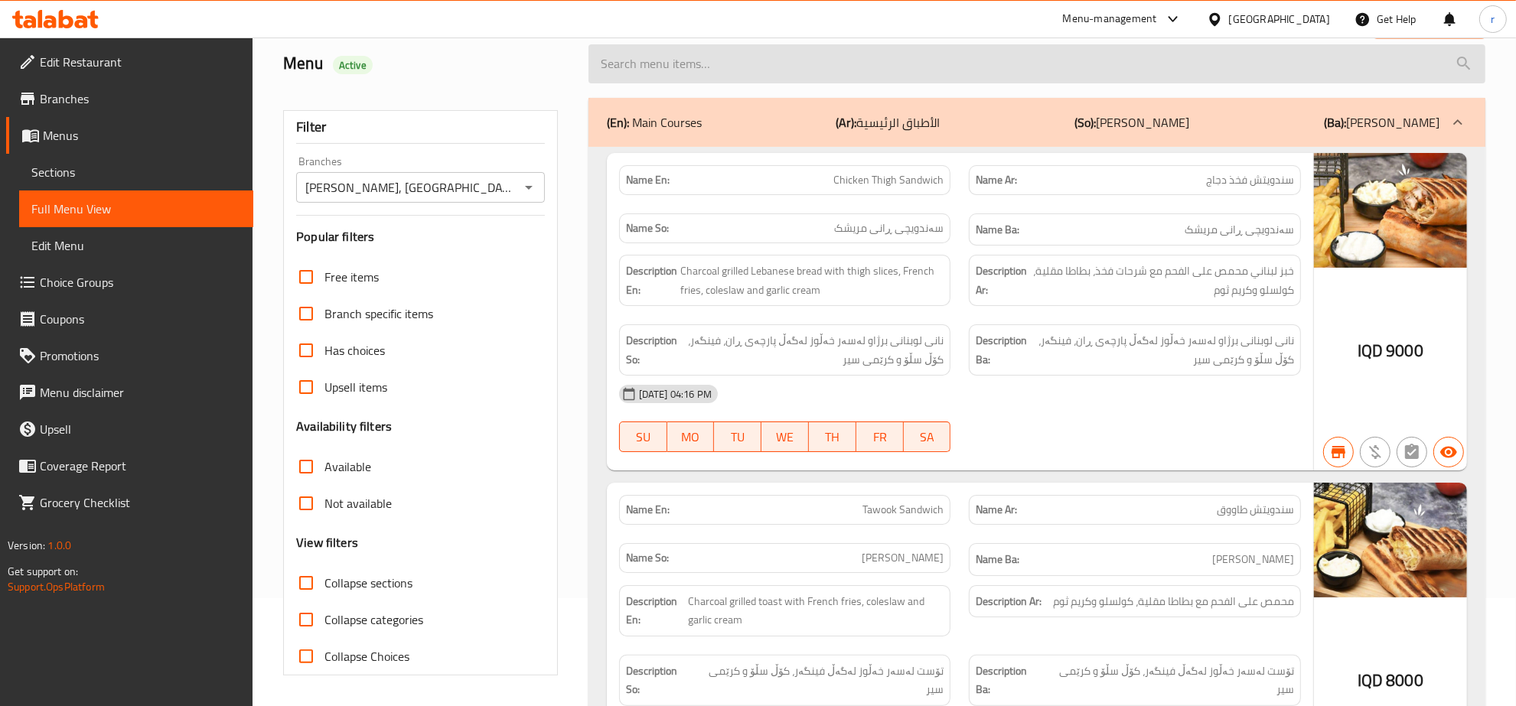
paste input "Lebanese Meat Arayes"
type input "Lebanese Meat Arayes"
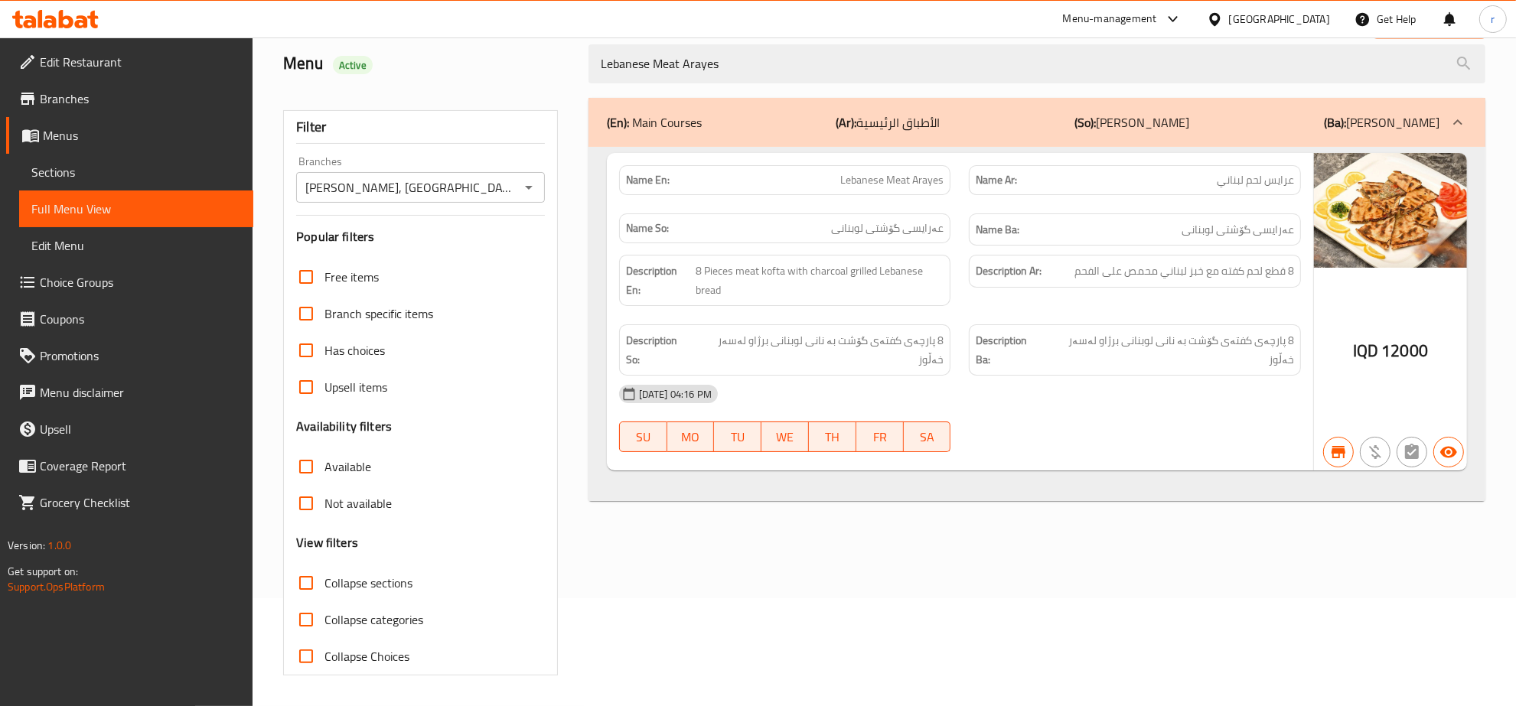
click at [699, 563] on div "(En): Main Courses (Ar): الأطباق الرئيسية (So): ژەمە سەرەکییەکان (Ba): ژەمە سەر…" at bounding box center [1036, 387] width 915 height 596
click at [109, 122] on link "Menus" at bounding box center [129, 135] width 247 height 37
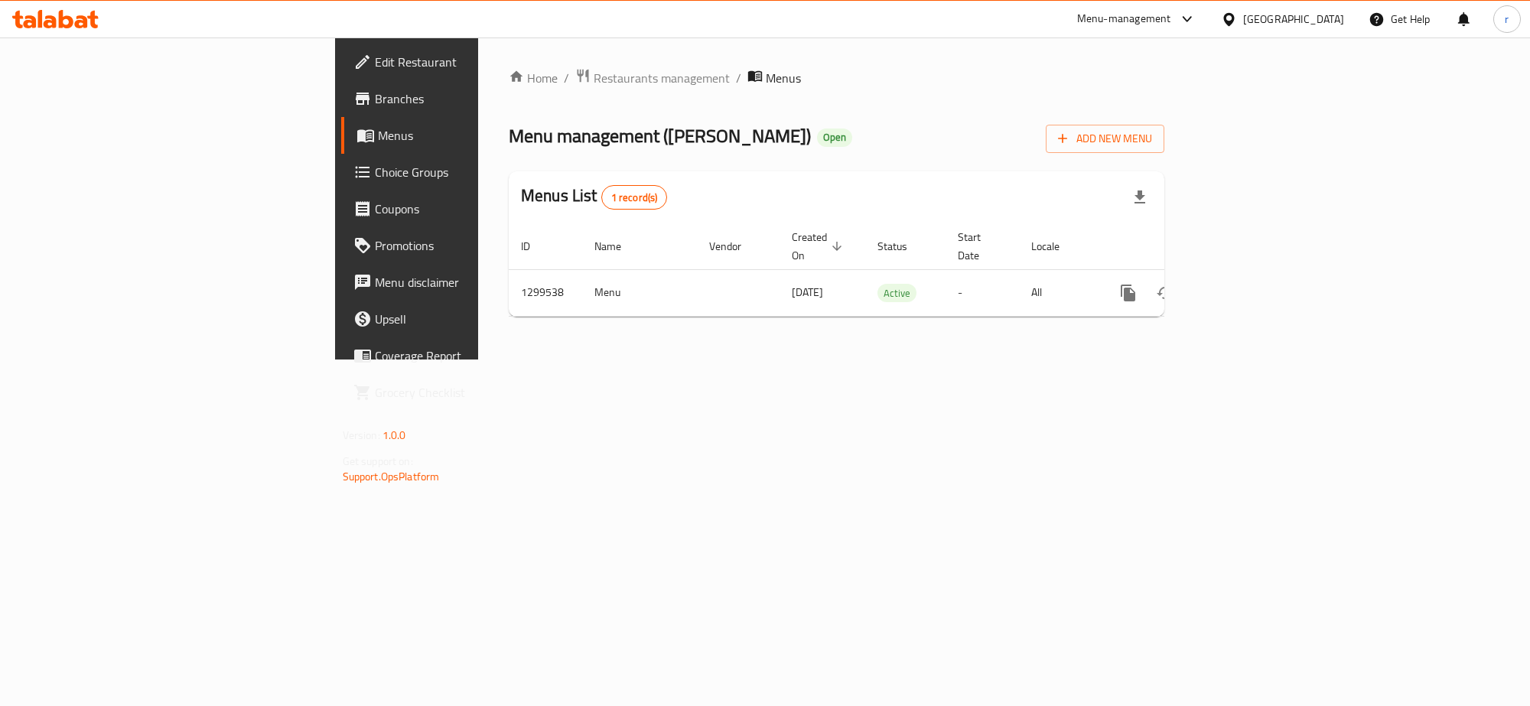
click at [335, 93] on div "Edit Restaurant Branches Menus Choice Groups Coupons Promotions Menu disclaimer…" at bounding box center [765, 198] width 861 height 322
click at [375, 93] on span "Branches" at bounding box center [477, 99] width 204 height 18
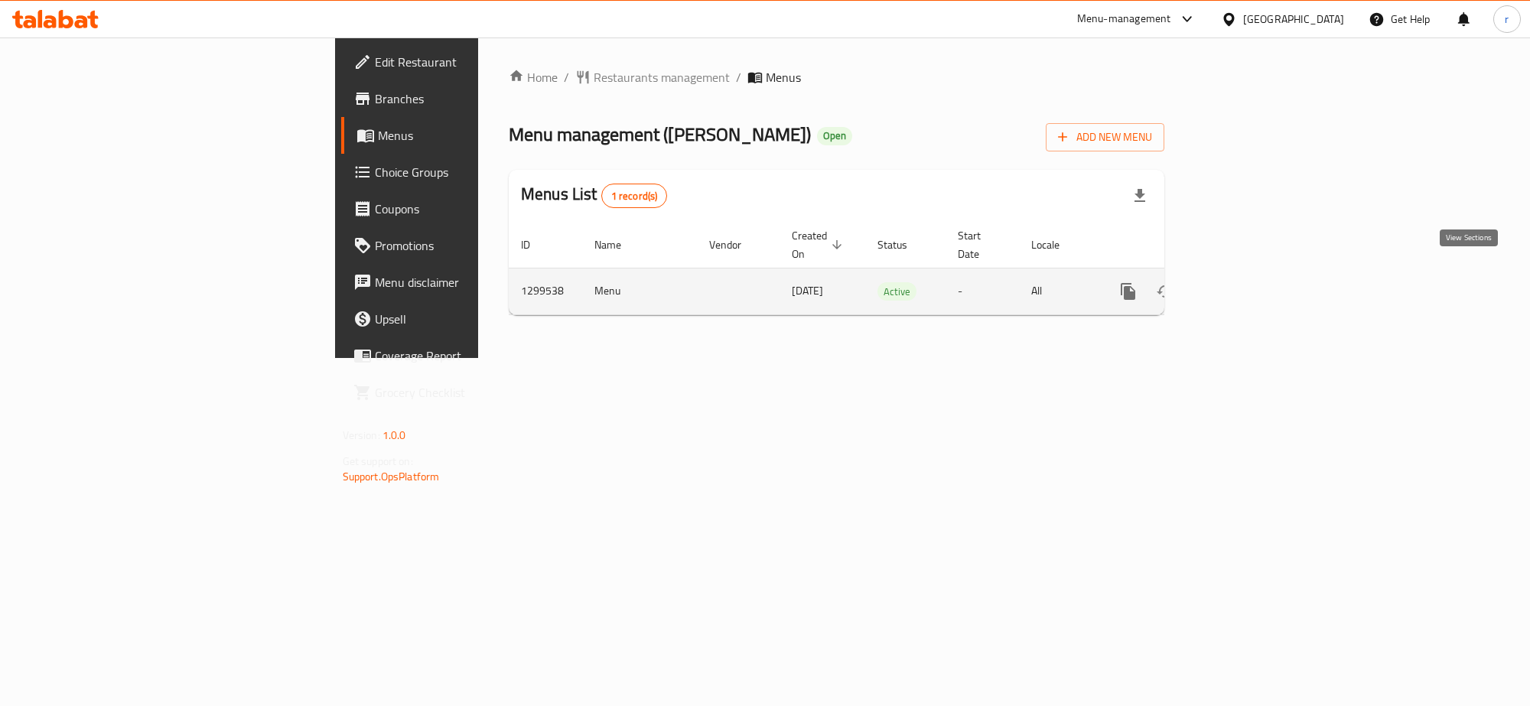
click at [1246, 285] on icon "enhanced table" at bounding box center [1239, 292] width 14 height 14
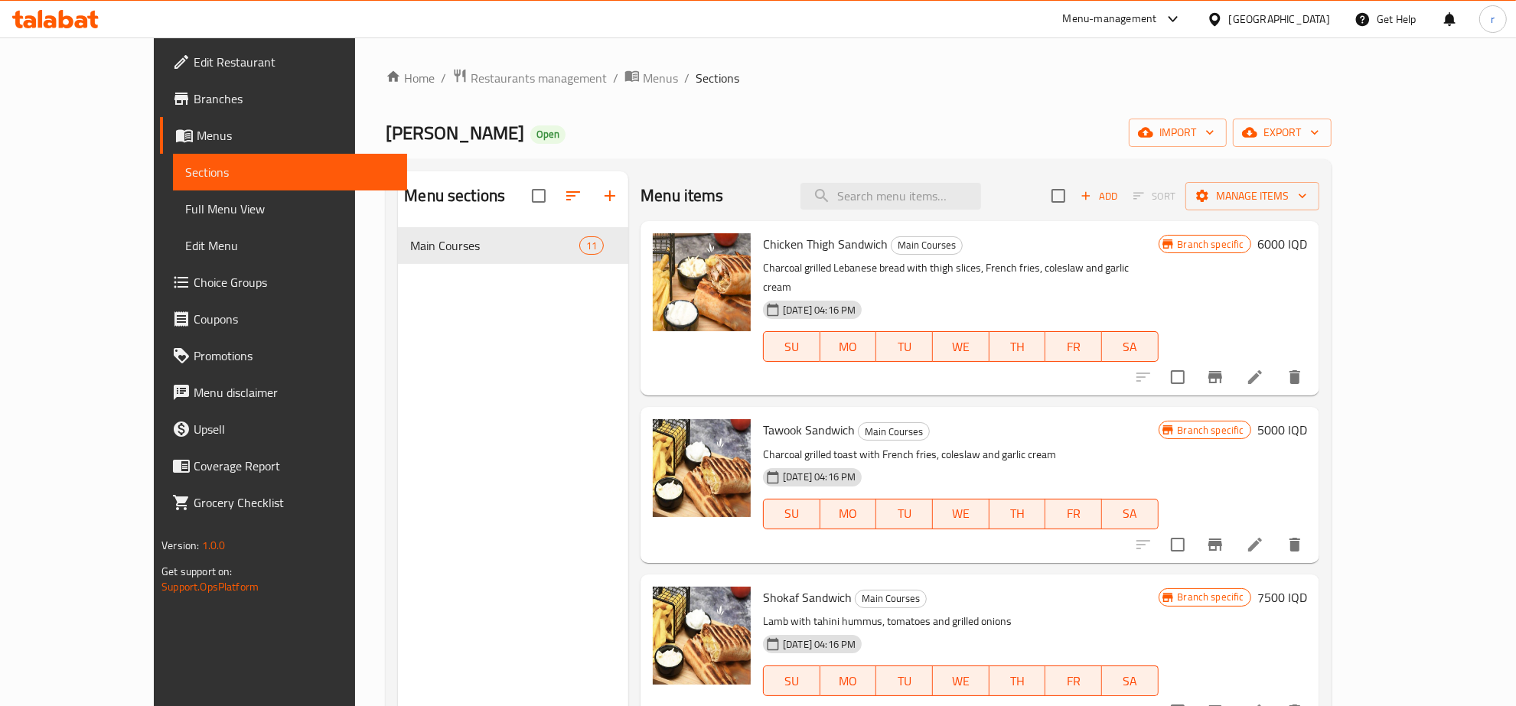
click at [185, 200] on span "Full Menu View" at bounding box center [290, 209] width 210 height 18
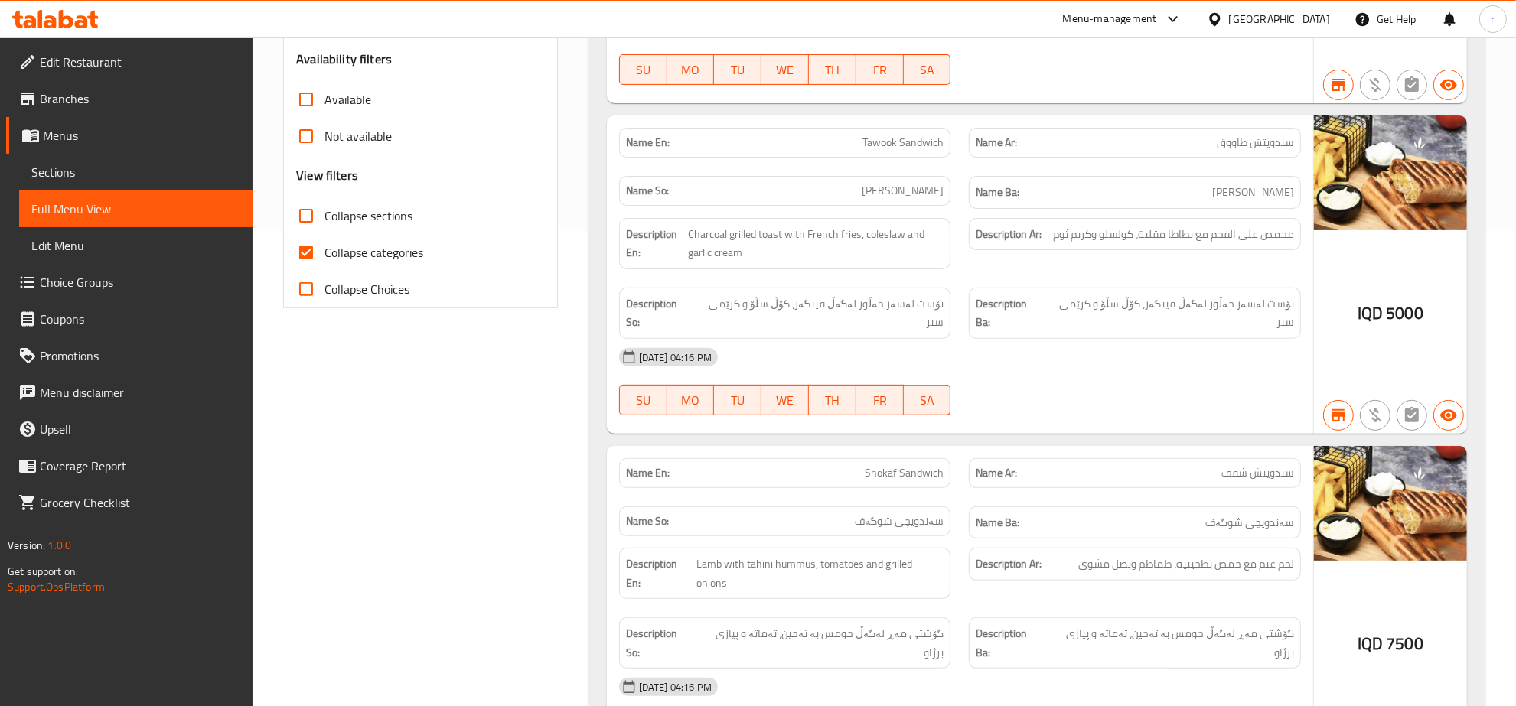
scroll to position [478, 0]
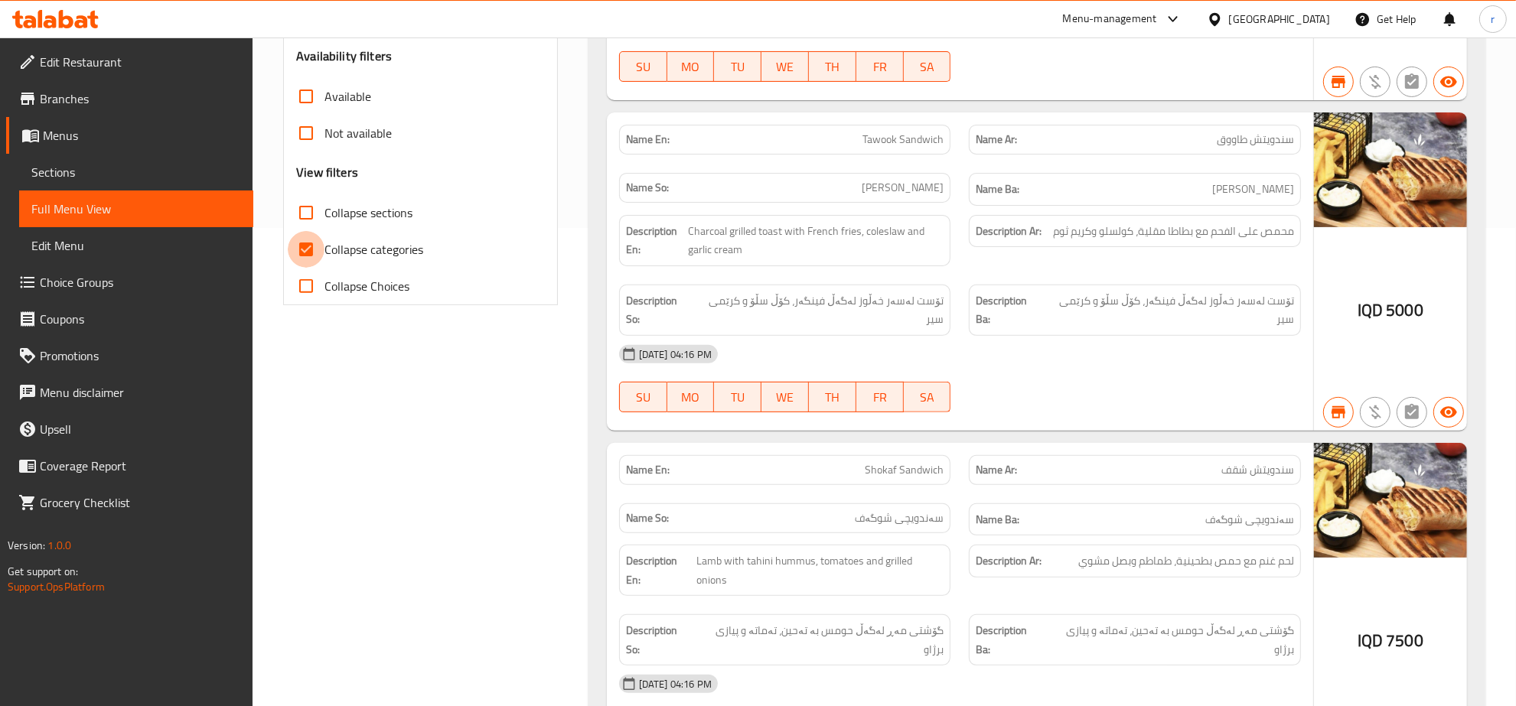
click at [311, 242] on input "Collapse categories" at bounding box center [306, 249] width 37 height 37
checkbox input "false"
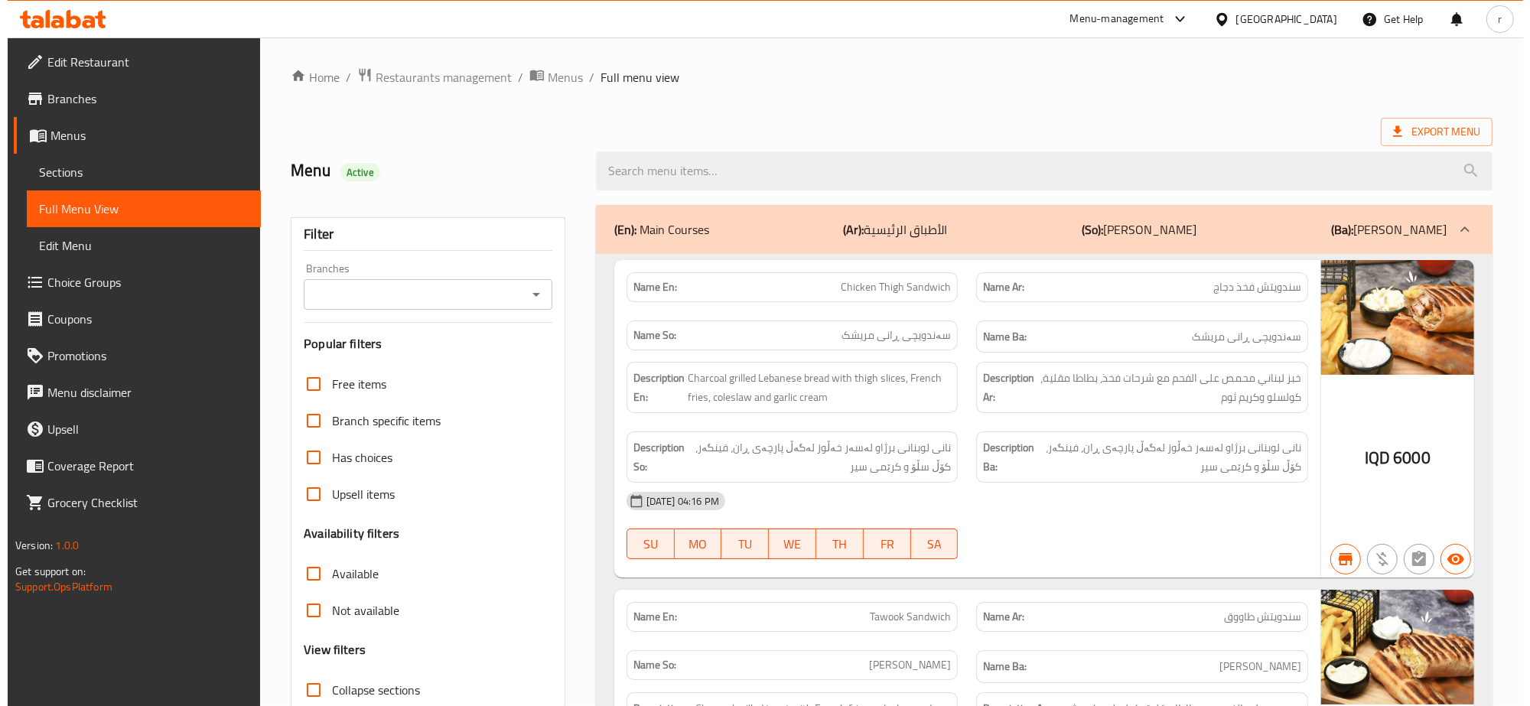
scroll to position [0, 0]
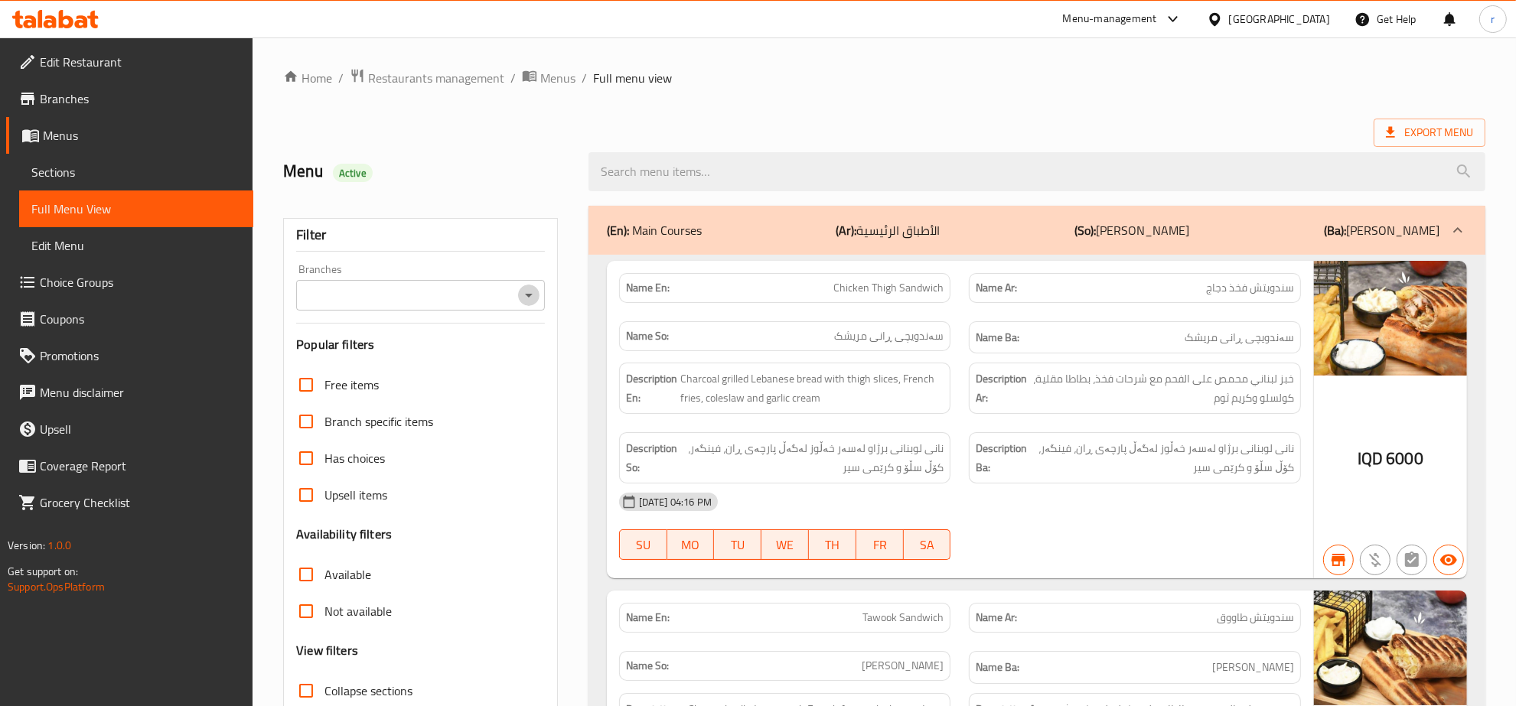
click at [534, 300] on icon "Open" at bounding box center [529, 295] width 18 height 18
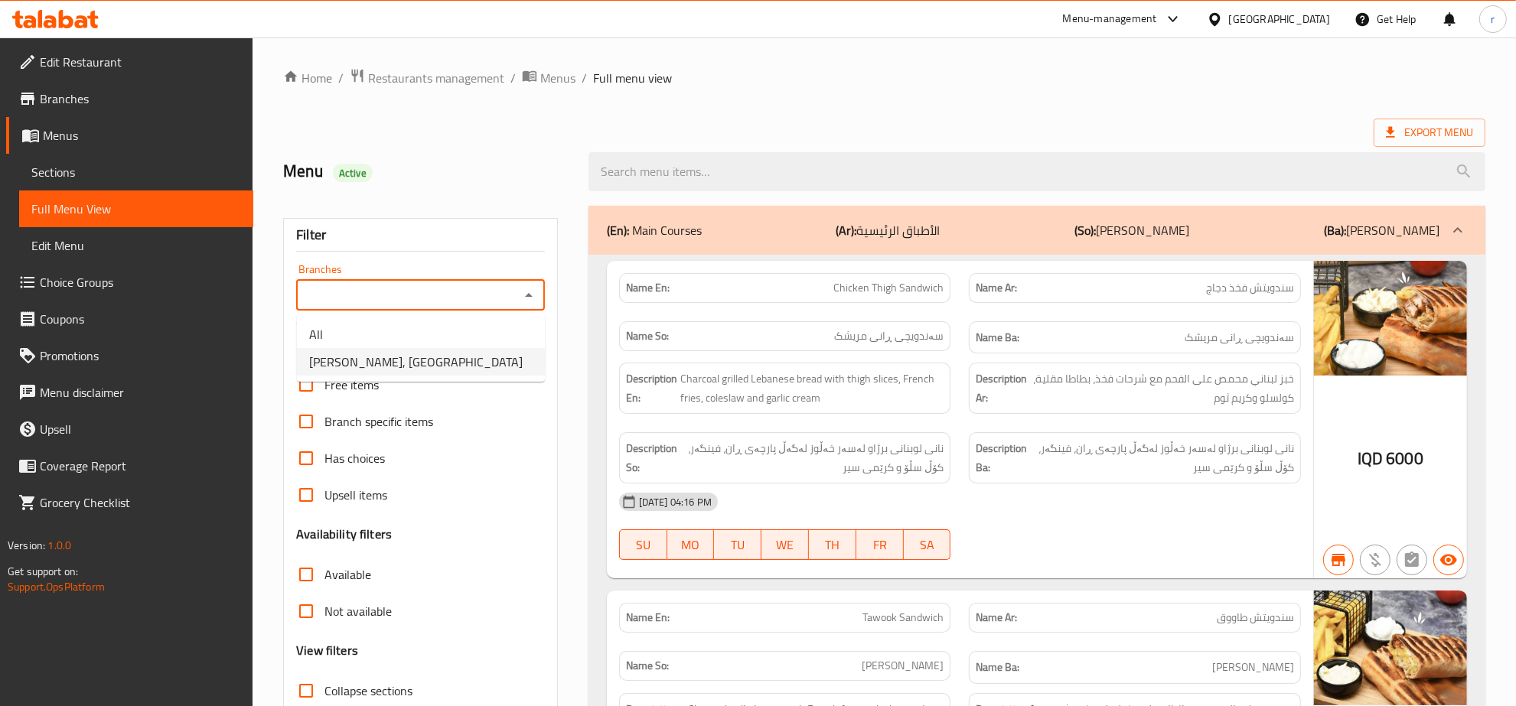
click at [493, 376] on ul "All Rokn Altawook, Bakhtiary" at bounding box center [421, 347] width 248 height 67
click at [493, 365] on li "[PERSON_NAME], [GEOGRAPHIC_DATA]" at bounding box center [421, 362] width 248 height 28
type input "[PERSON_NAME], [GEOGRAPHIC_DATA]"
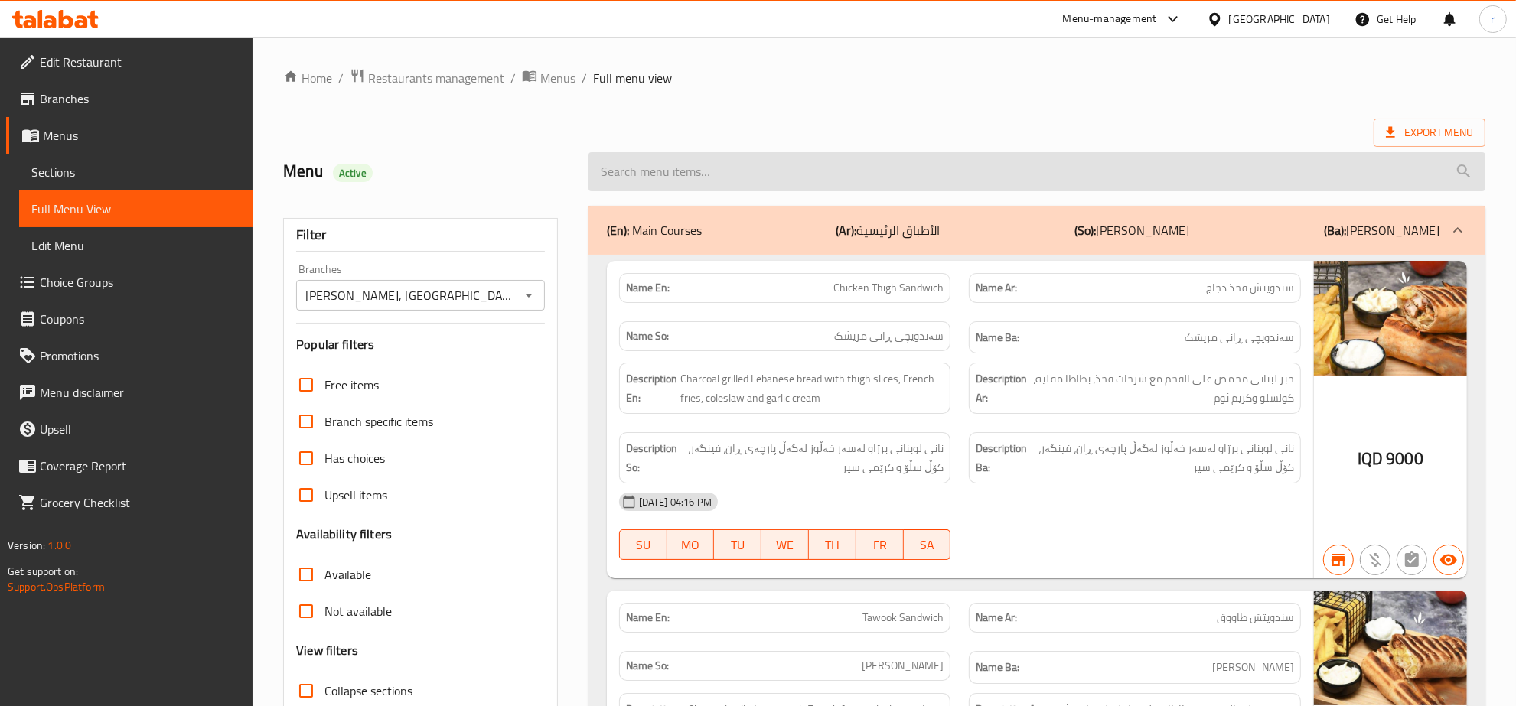
click at [637, 158] on input "search" at bounding box center [1036, 171] width 897 height 39
paste input "Chicken Liver Sandwich"
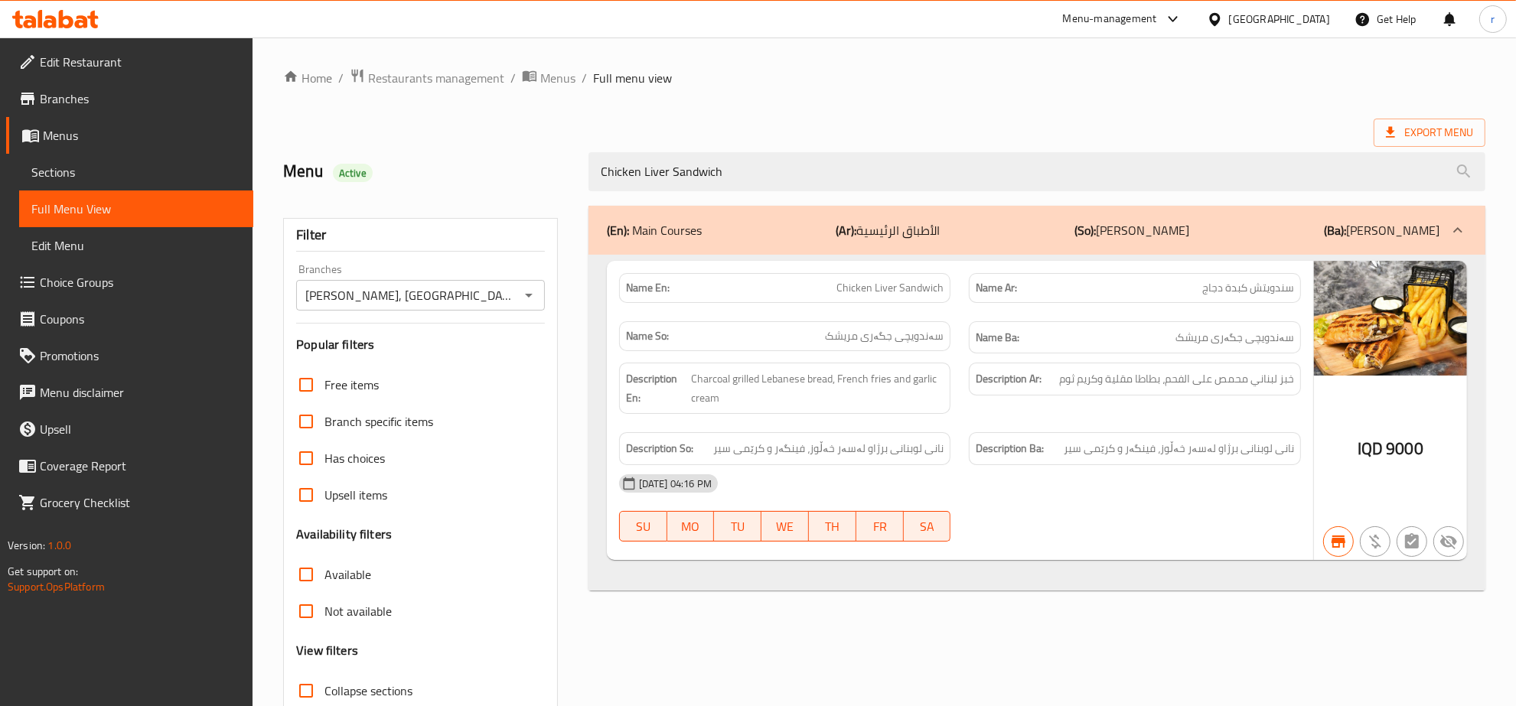
type input "Chicken Liver Sandwich"
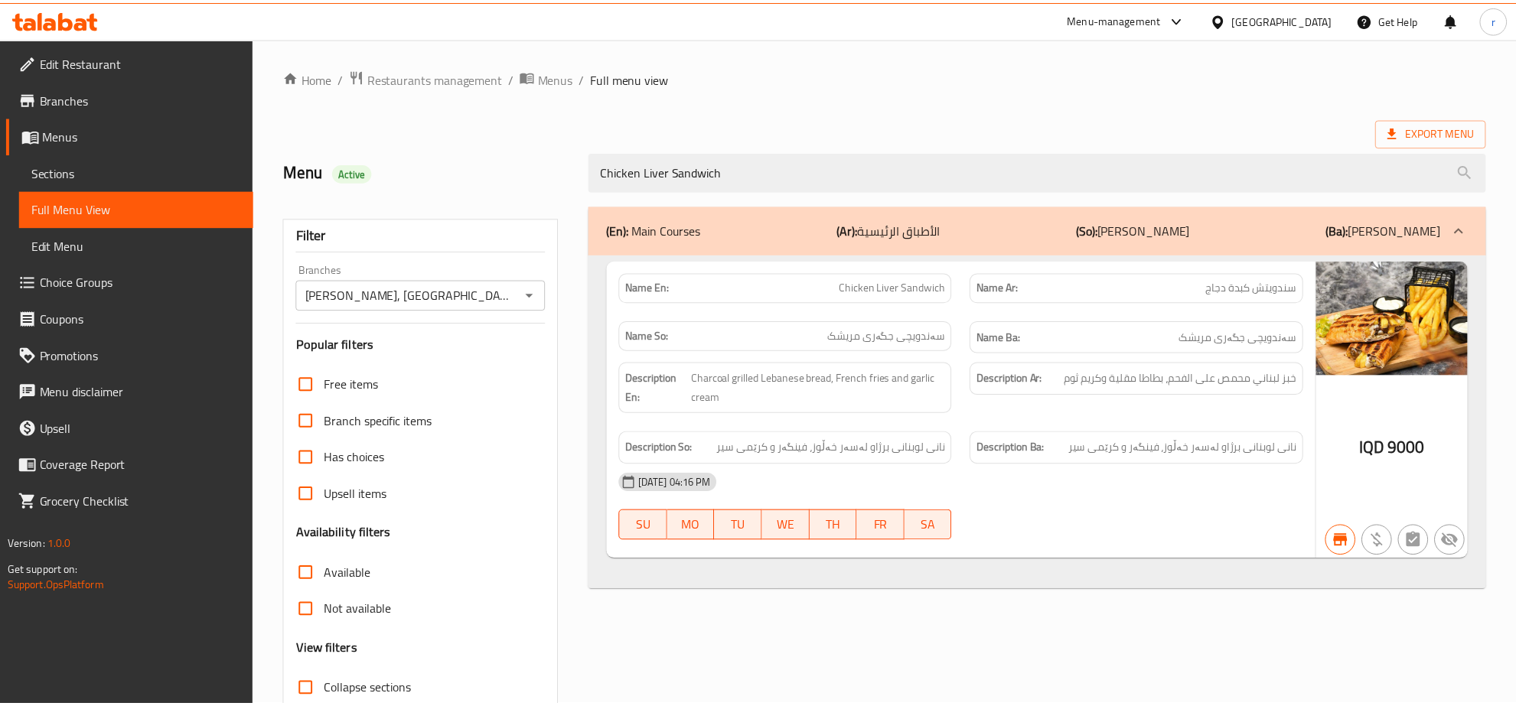
scroll to position [108, 0]
